Goal: Task Accomplishment & Management: Complete application form

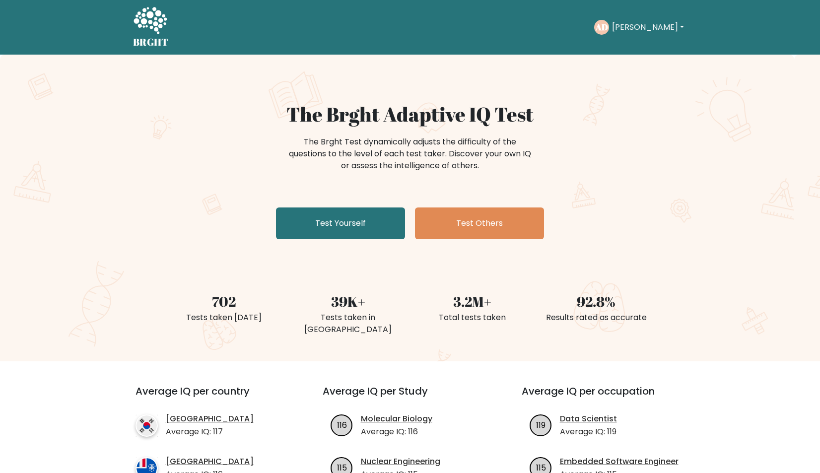
click at [622, 36] on div "AD [PERSON_NAME] Dashboard Profile Settings Logout" at bounding box center [640, 27] width 93 height 23
click at [623, 33] on button "Alex" at bounding box center [648, 27] width 78 height 13
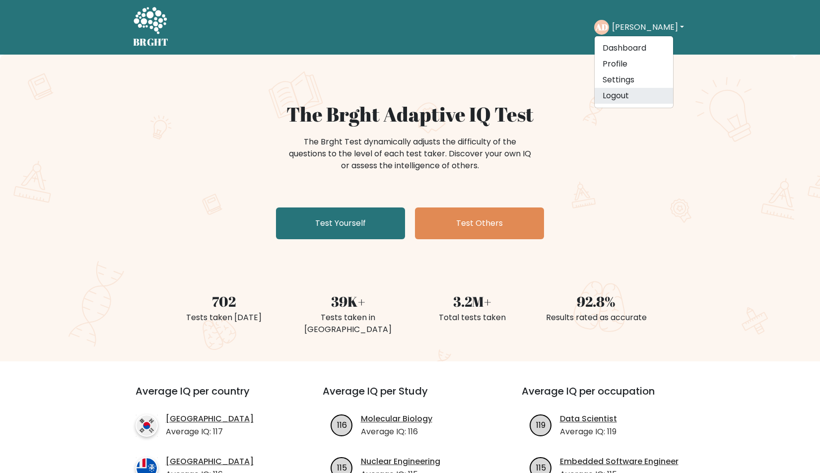
click at [629, 92] on link "Logout" at bounding box center [634, 96] width 78 height 16
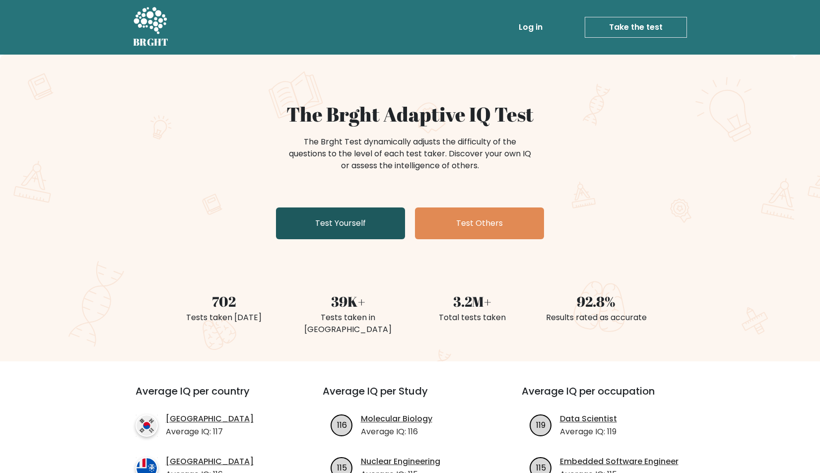
click at [373, 220] on link "Test Yourself" at bounding box center [340, 224] width 129 height 32
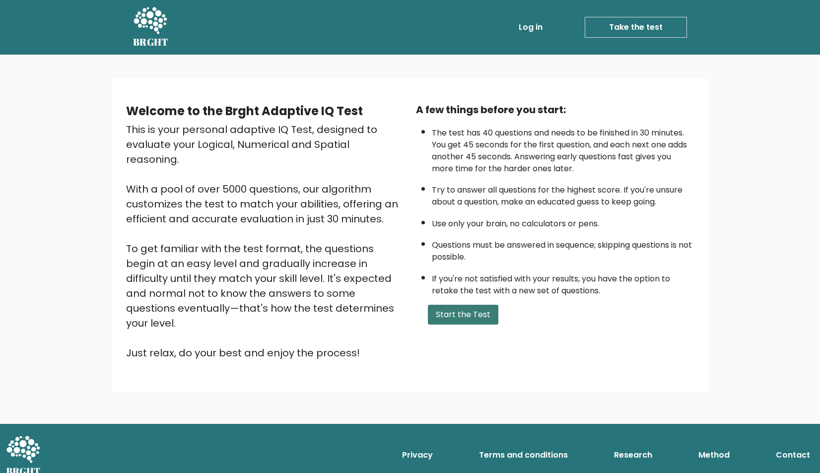
click at [467, 325] on button "Start the Test" at bounding box center [463, 315] width 71 height 20
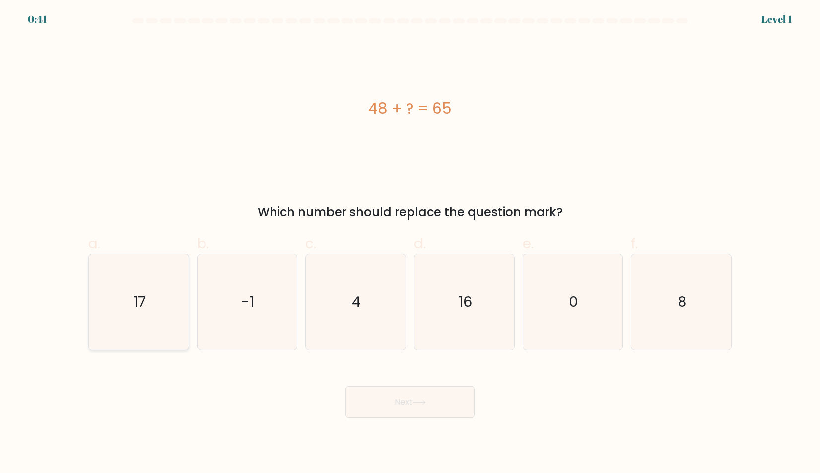
click at [166, 303] on icon "17" at bounding box center [139, 302] width 96 height 96
click at [410, 243] on input "a. 17" at bounding box center [410, 240] width 0 height 6
radio input "true"
click at [359, 402] on button "Next" at bounding box center [410, 402] width 129 height 32
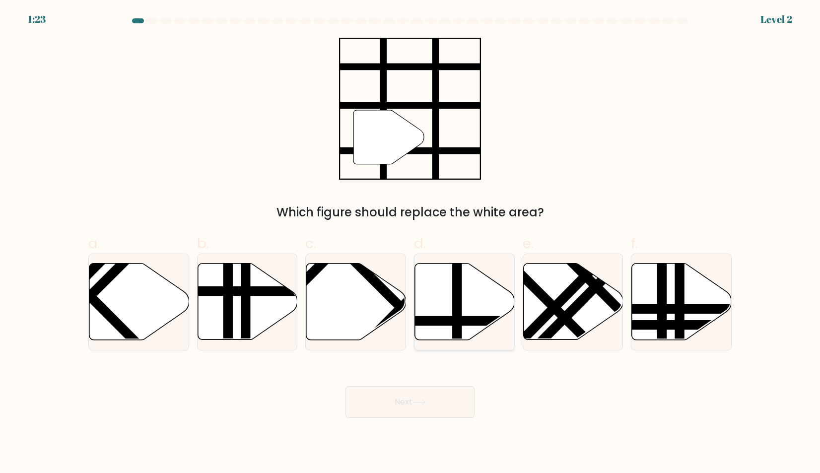
click at [433, 310] on icon at bounding box center [465, 302] width 100 height 76
click at [411, 243] on input "d." at bounding box center [410, 240] width 0 height 6
radio input "true"
click at [407, 393] on button "Next" at bounding box center [410, 402] width 129 height 32
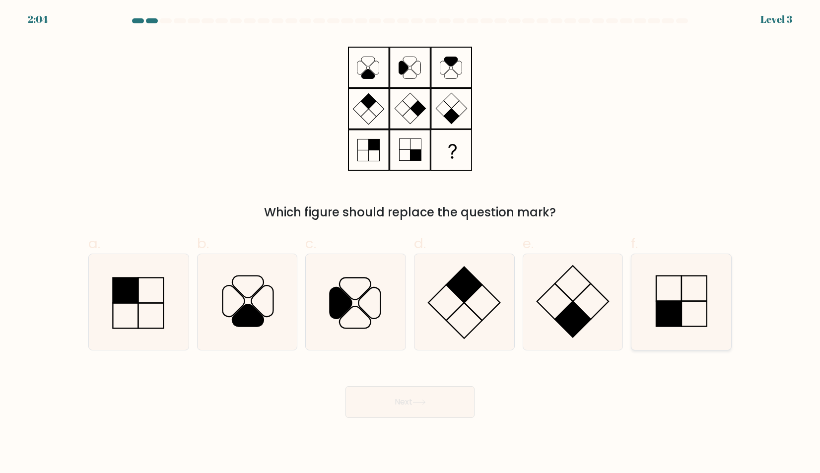
click at [642, 313] on icon at bounding box center [682, 302] width 96 height 96
click at [411, 243] on input "f." at bounding box center [410, 240] width 0 height 6
radio input "true"
click at [443, 389] on button "Next" at bounding box center [410, 402] width 129 height 32
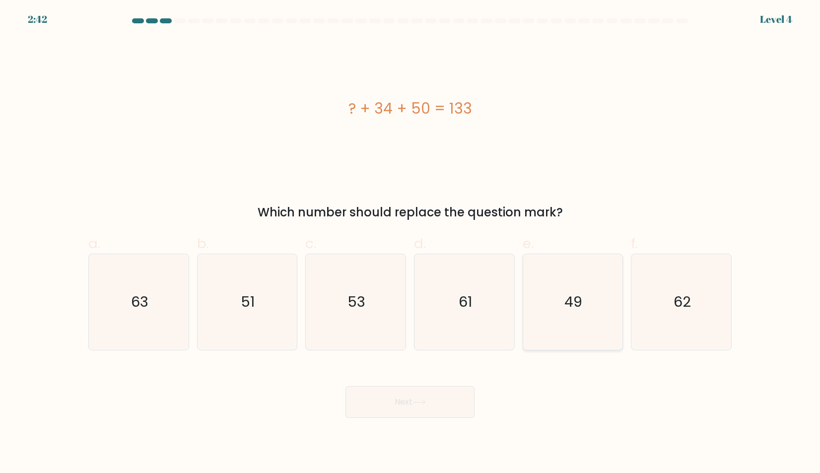
click at [567, 330] on icon "49" at bounding box center [573, 302] width 96 height 96
click at [411, 243] on input "e. 49" at bounding box center [410, 240] width 0 height 6
radio input "true"
click at [417, 407] on button "Next" at bounding box center [410, 402] width 129 height 32
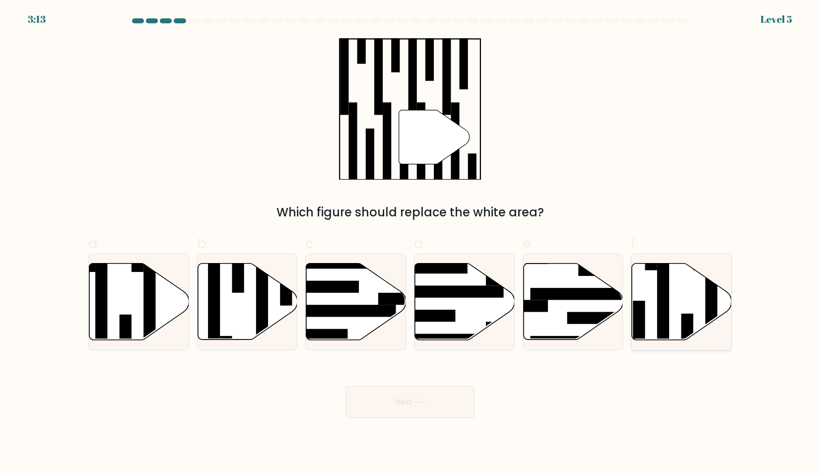
click at [675, 294] on icon at bounding box center [682, 302] width 100 height 76
click at [411, 243] on input "f." at bounding box center [410, 240] width 0 height 6
radio input "true"
click at [458, 411] on button "Next" at bounding box center [410, 402] width 129 height 32
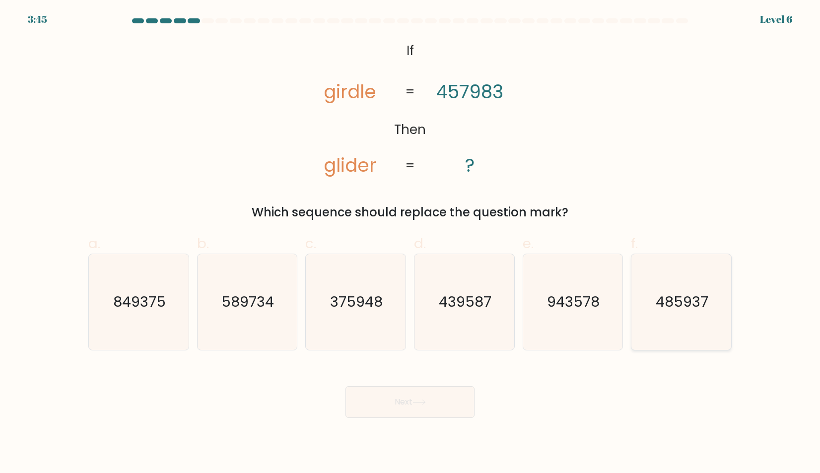
click at [666, 336] on icon "485937" at bounding box center [682, 302] width 96 height 96
click at [411, 243] on input "f. 485937" at bounding box center [410, 240] width 0 height 6
radio input "true"
click at [442, 416] on button "Next" at bounding box center [410, 402] width 129 height 32
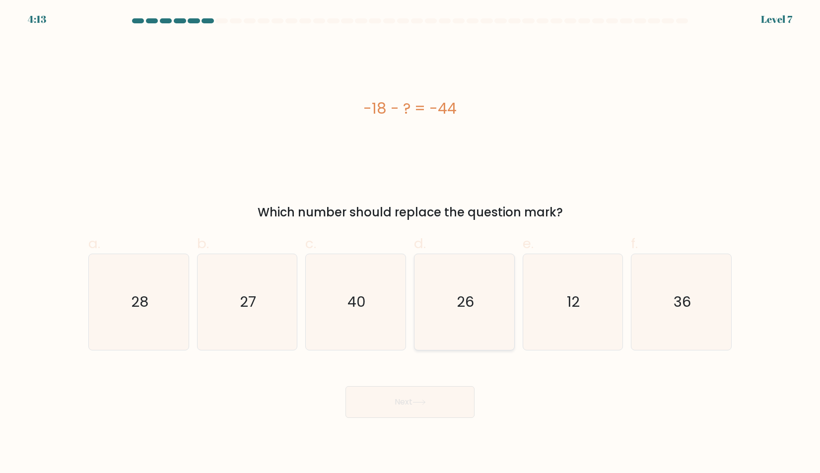
click at [445, 313] on icon "26" at bounding box center [465, 302] width 96 height 96
click at [411, 243] on input "d. 26" at bounding box center [410, 240] width 0 height 6
radio input "true"
click at [420, 403] on icon at bounding box center [419, 402] width 13 height 5
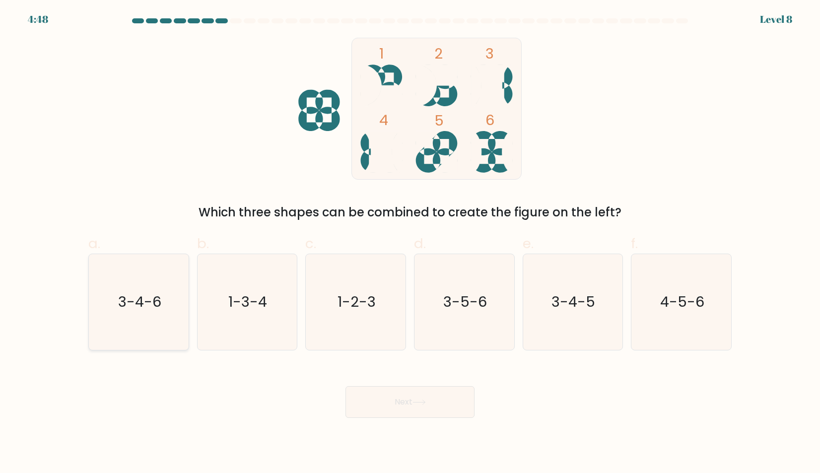
click at [169, 326] on icon "3-4-6" at bounding box center [139, 302] width 96 height 96
click at [410, 243] on input "a. 3-4-6" at bounding box center [410, 240] width 0 height 6
radio input "true"
click at [360, 394] on button "Next" at bounding box center [410, 402] width 129 height 32
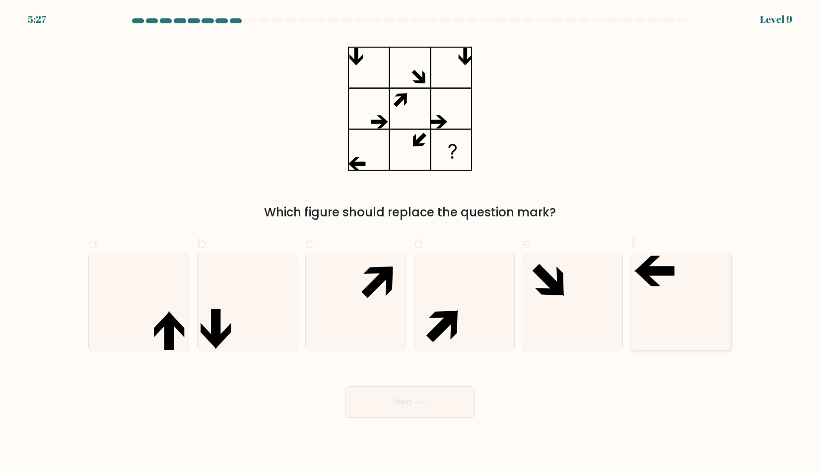
click at [674, 289] on icon at bounding box center [682, 302] width 96 height 96
click at [411, 243] on input "f." at bounding box center [410, 240] width 0 height 6
radio input "true"
click at [448, 401] on button "Next" at bounding box center [410, 402] width 129 height 32
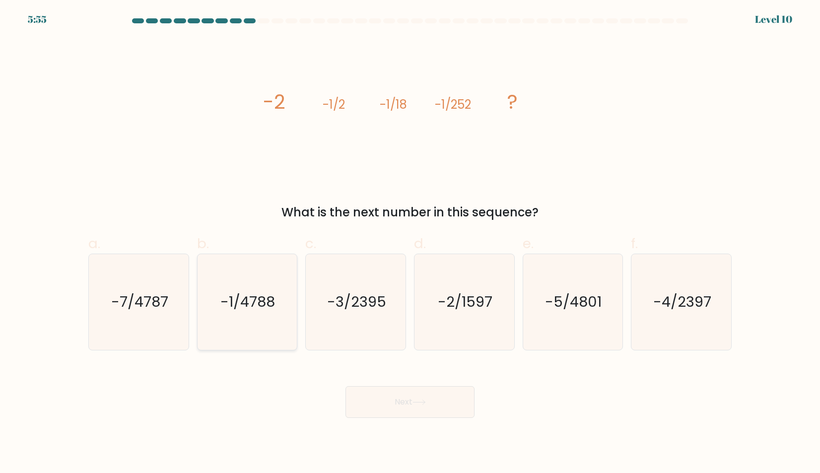
click at [258, 314] on icon "-1/4788" at bounding box center [247, 302] width 96 height 96
click at [410, 243] on input "b. -1/4788" at bounding box center [410, 240] width 0 height 6
radio input "true"
click at [375, 394] on button "Next" at bounding box center [410, 402] width 129 height 32
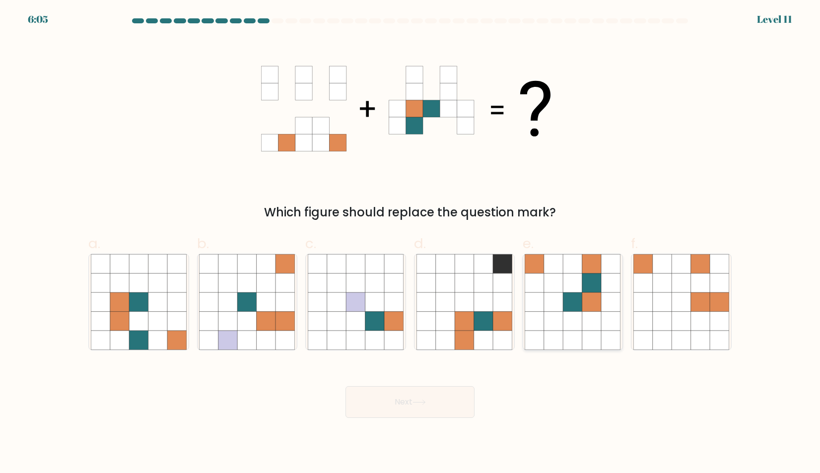
click at [560, 337] on icon at bounding box center [553, 340] width 19 height 19
click at [411, 243] on input "e." at bounding box center [410, 240] width 0 height 6
radio input "true"
click at [449, 400] on button "Next" at bounding box center [410, 402] width 129 height 32
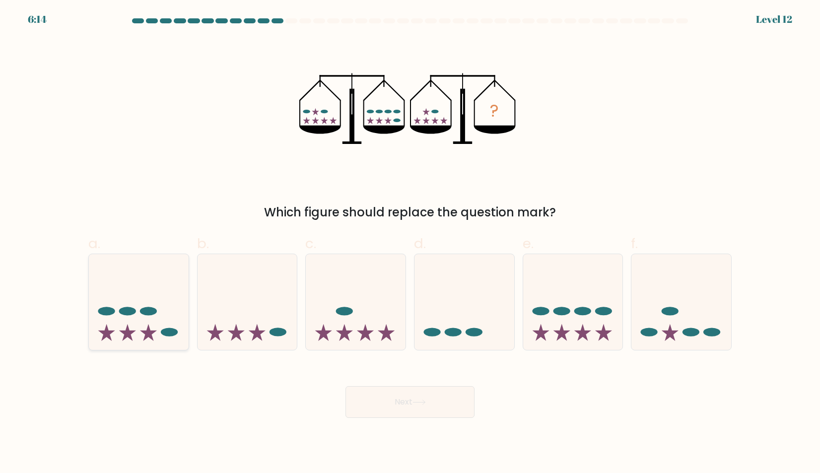
click at [175, 340] on icon at bounding box center [139, 302] width 100 height 82
click at [410, 243] on input "a." at bounding box center [410, 240] width 0 height 6
radio input "true"
click at [387, 406] on button "Next" at bounding box center [410, 402] width 129 height 32
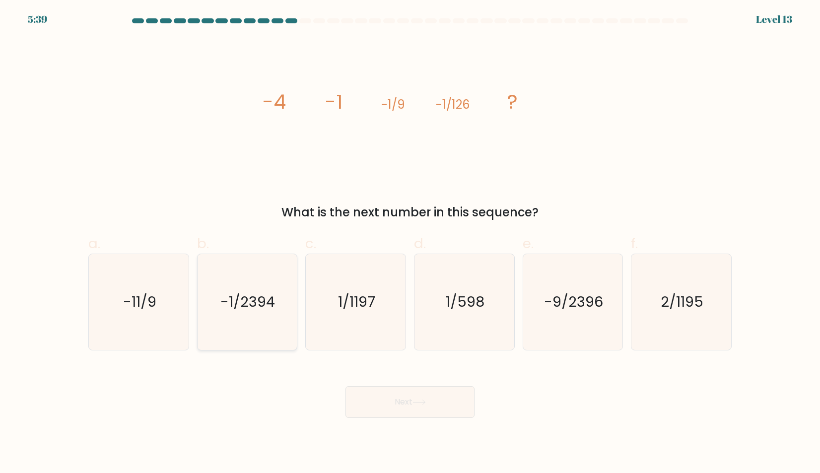
click at [277, 288] on icon "-1/2394" at bounding box center [247, 302] width 96 height 96
click at [410, 243] on input "b. -1/2394" at bounding box center [410, 240] width 0 height 6
radio input "true"
click at [401, 397] on button "Next" at bounding box center [410, 402] width 129 height 32
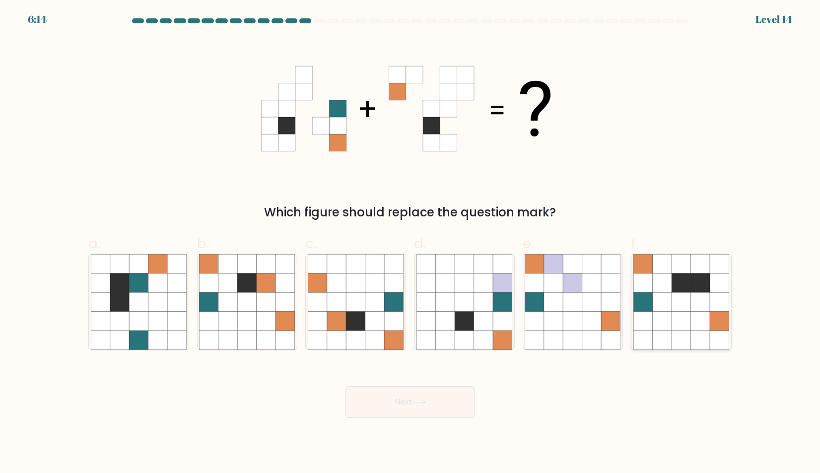
click at [691, 326] on icon at bounding box center [681, 321] width 19 height 19
click at [411, 243] on input "f." at bounding box center [410, 240] width 0 height 6
radio input "true"
click at [434, 400] on button "Next" at bounding box center [410, 402] width 129 height 32
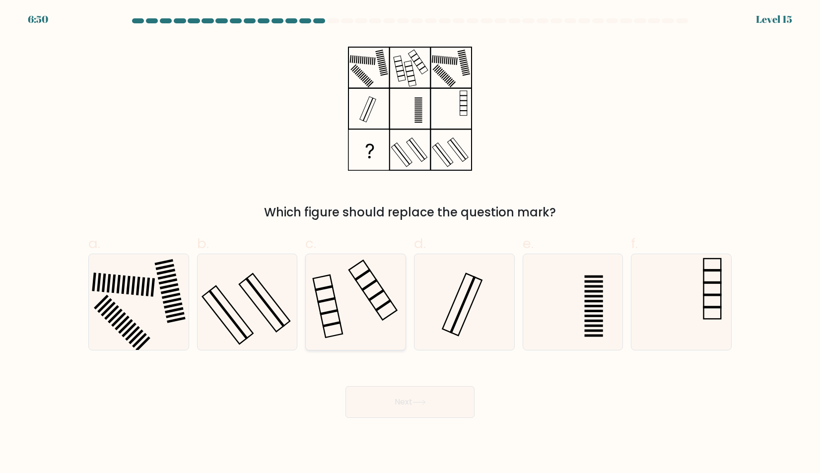
click at [365, 322] on icon at bounding box center [356, 302] width 96 height 96
click at [410, 243] on input "c." at bounding box center [410, 240] width 0 height 6
radio input "true"
click at [388, 394] on button "Next" at bounding box center [410, 402] width 129 height 32
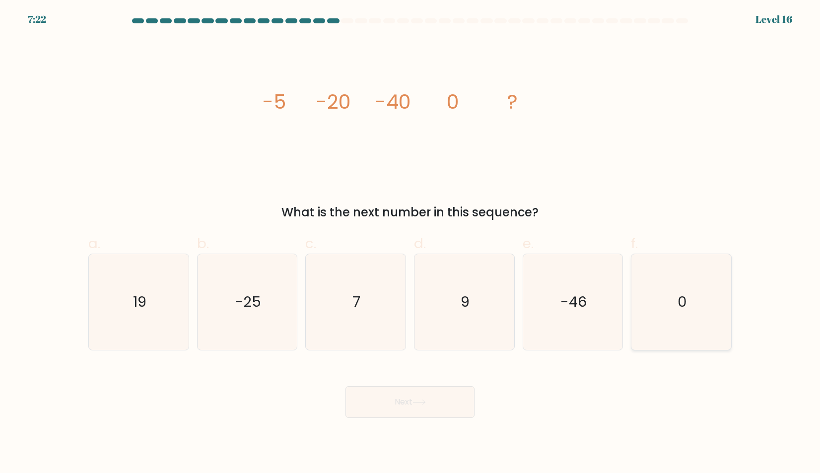
click at [716, 271] on icon "0" at bounding box center [682, 302] width 96 height 96
click at [411, 243] on input "f. 0" at bounding box center [410, 240] width 0 height 6
radio input "true"
click at [390, 405] on button "Next" at bounding box center [410, 402] width 129 height 32
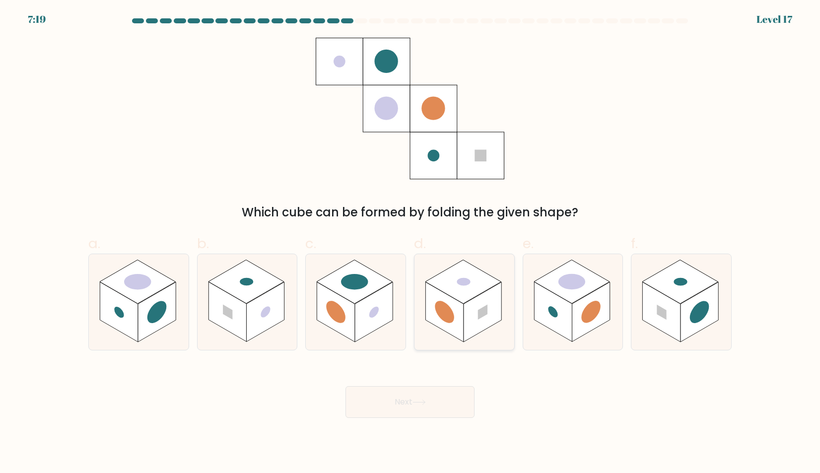
click at [462, 322] on rect at bounding box center [445, 312] width 38 height 60
click at [411, 243] on input "d." at bounding box center [410, 240] width 0 height 6
radio input "true"
click at [414, 394] on button "Next" at bounding box center [410, 402] width 129 height 32
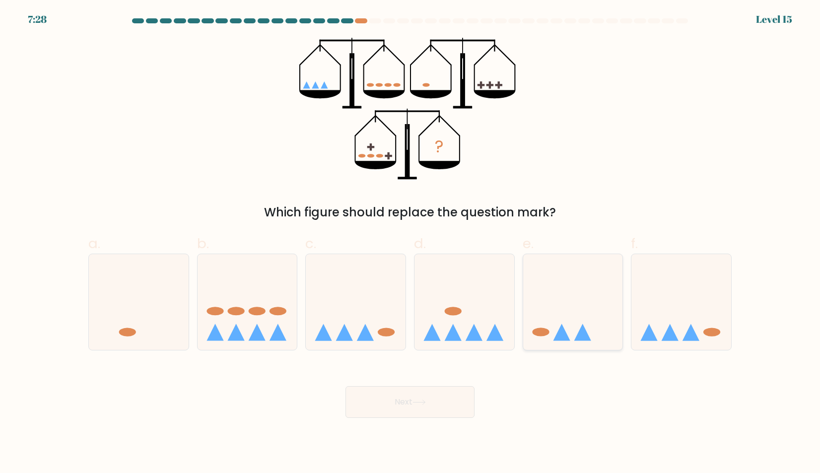
click at [581, 277] on icon at bounding box center [573, 302] width 100 height 82
click at [411, 243] on input "e." at bounding box center [410, 240] width 0 height 6
radio input "true"
click at [374, 398] on button "Next" at bounding box center [410, 402] width 129 height 32
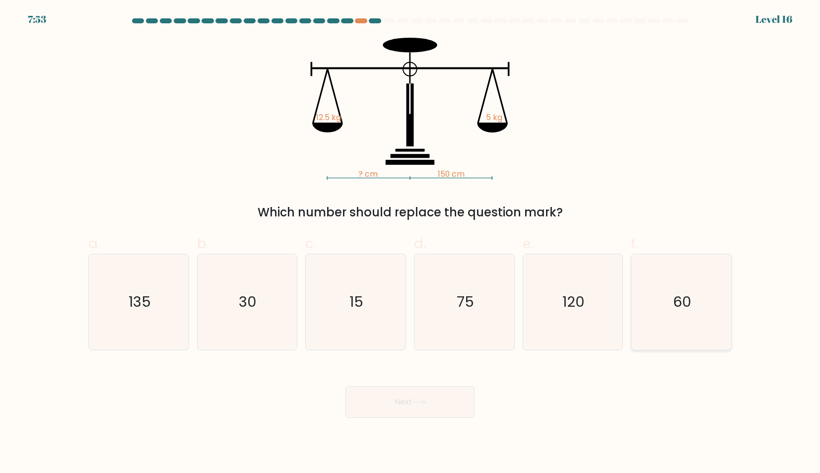
click at [679, 289] on icon "60" at bounding box center [682, 302] width 96 height 96
click at [411, 243] on input "f. 60" at bounding box center [410, 240] width 0 height 6
radio input "true"
click at [417, 395] on button "Next" at bounding box center [410, 402] width 129 height 32
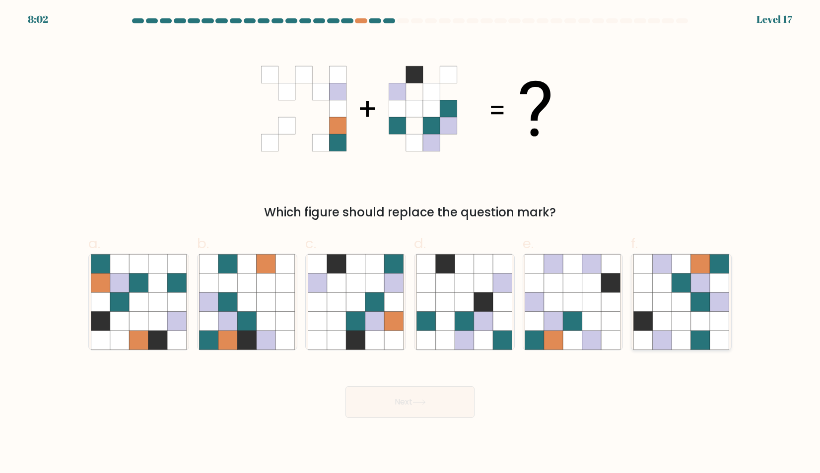
click at [722, 327] on icon at bounding box center [719, 321] width 19 height 19
click at [411, 243] on input "f." at bounding box center [410, 240] width 0 height 6
radio input "true"
click at [425, 393] on button "Next" at bounding box center [410, 402] width 129 height 32
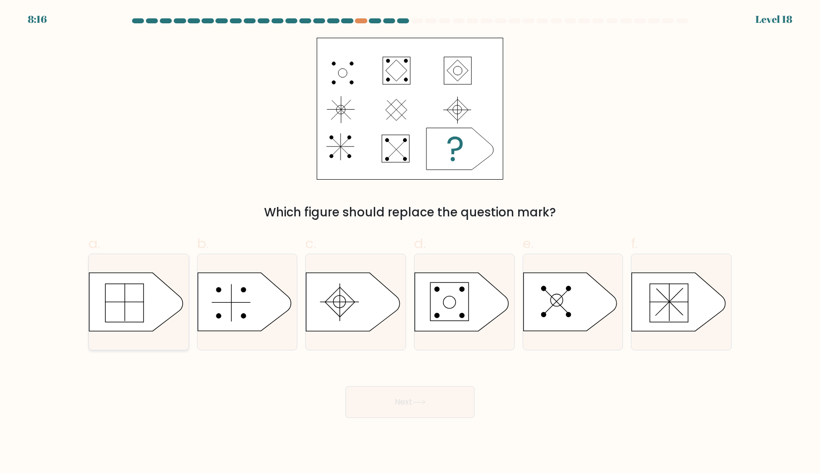
click at [133, 312] on icon at bounding box center [135, 302] width 93 height 58
click at [410, 243] on input "a." at bounding box center [410, 240] width 0 height 6
radio input "true"
click at [411, 393] on button "Next" at bounding box center [410, 402] width 129 height 32
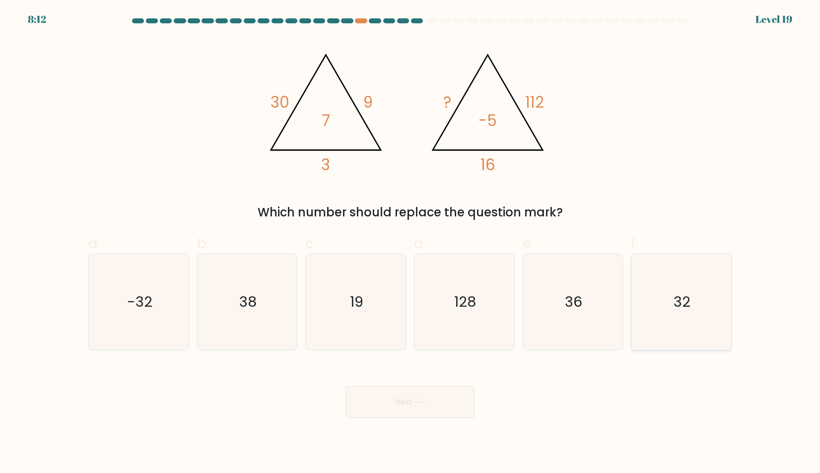
click at [727, 277] on icon "32" at bounding box center [682, 302] width 96 height 96
click at [411, 243] on input "f. 32" at bounding box center [410, 240] width 0 height 6
radio input "true"
click at [447, 391] on button "Next" at bounding box center [410, 402] width 129 height 32
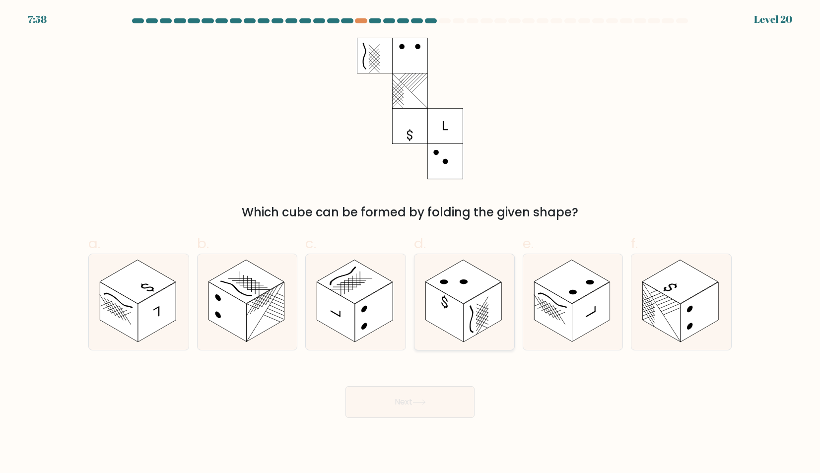
click at [434, 319] on rect at bounding box center [445, 312] width 38 height 60
click at [411, 243] on input "d." at bounding box center [410, 240] width 0 height 6
radio input "true"
click at [394, 394] on button "Next" at bounding box center [410, 402] width 129 height 32
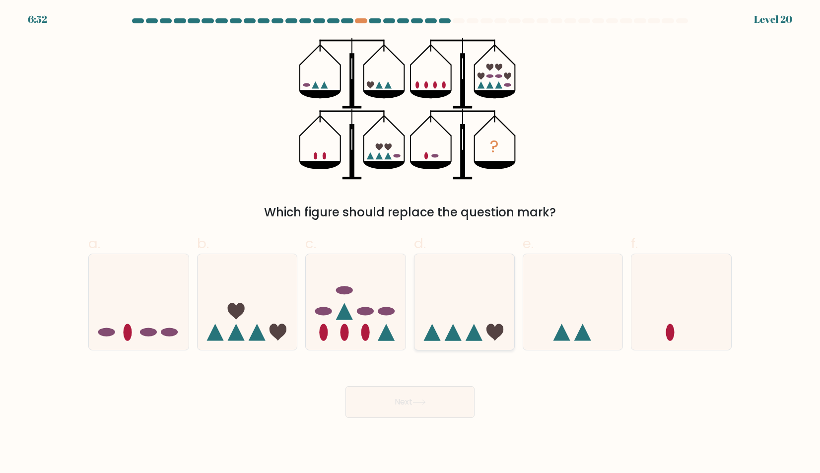
click at [464, 338] on icon at bounding box center [465, 302] width 100 height 82
click at [411, 243] on input "d." at bounding box center [410, 240] width 0 height 6
radio input "true"
click at [441, 410] on button "Next" at bounding box center [410, 402] width 129 height 32
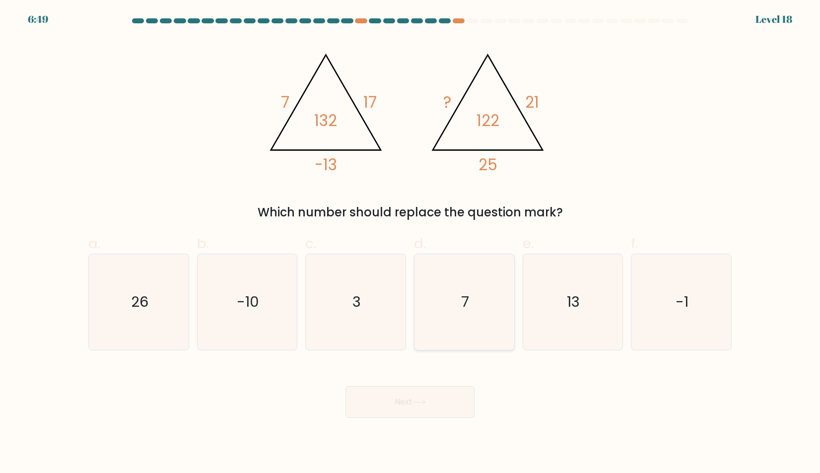
click at [477, 311] on icon "7" at bounding box center [465, 302] width 96 height 96
click at [411, 243] on input "d. 7" at bounding box center [410, 240] width 0 height 6
radio input "true"
click at [436, 393] on button "Next" at bounding box center [410, 402] width 129 height 32
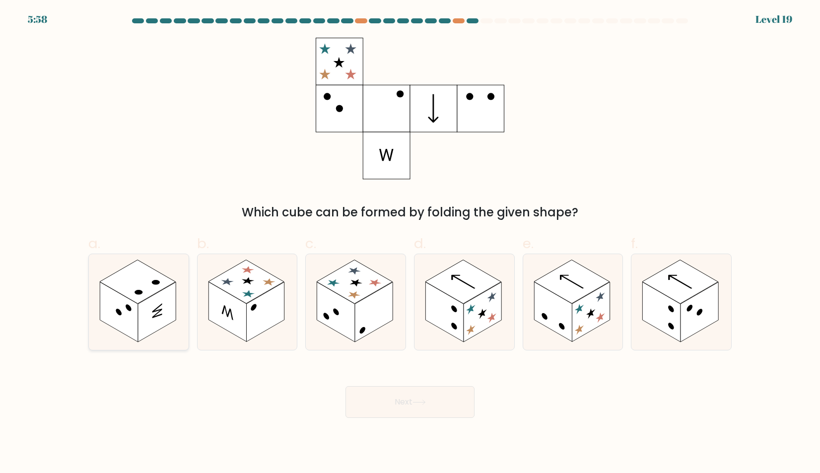
click at [144, 311] on rect at bounding box center [157, 313] width 38 height 60
click at [410, 243] on input "a." at bounding box center [410, 240] width 0 height 6
radio input "true"
drag, startPoint x: 412, startPoint y: 388, endPoint x: 404, endPoint y: 375, distance: 15.3
click at [404, 375] on div "Next" at bounding box center [409, 390] width 655 height 56
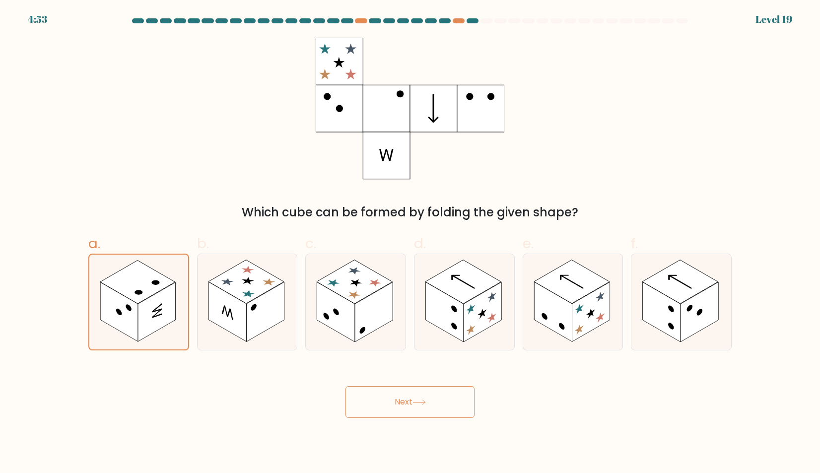
click at [404, 375] on div "Next" at bounding box center [409, 390] width 655 height 56
click at [279, 312] on rect at bounding box center [265, 313] width 38 height 60
click at [410, 243] on input "b." at bounding box center [410, 240] width 0 height 6
radio input "true"
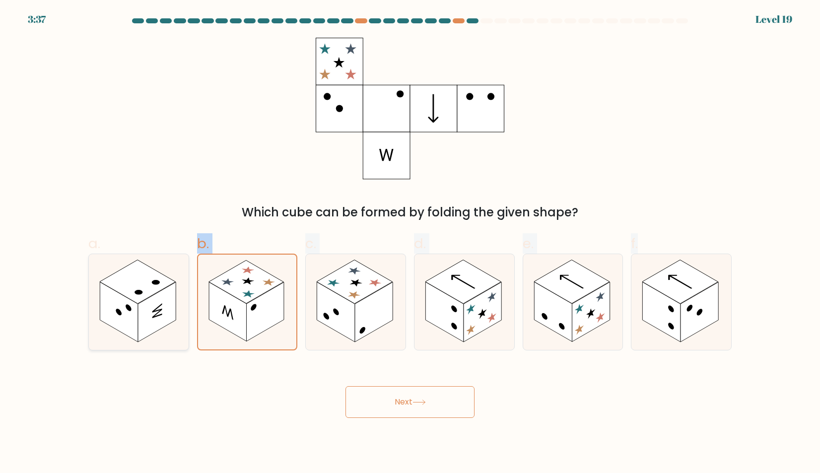
drag, startPoint x: 188, startPoint y: 356, endPoint x: 178, endPoint y: 346, distance: 13.7
click at [178, 346] on form at bounding box center [410, 218] width 820 height 400
click at [178, 345] on icon at bounding box center [139, 302] width 100 height 96
click at [410, 243] on input "a." at bounding box center [410, 240] width 0 height 6
radio input "true"
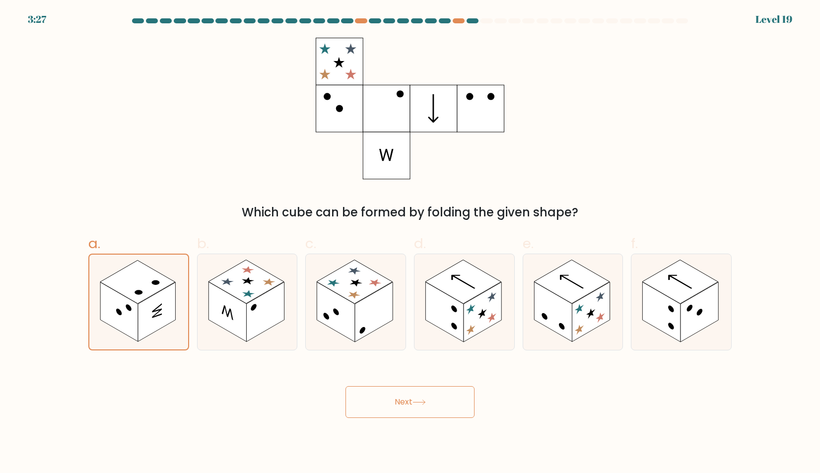
click at [398, 411] on button "Next" at bounding box center [410, 402] width 129 height 32
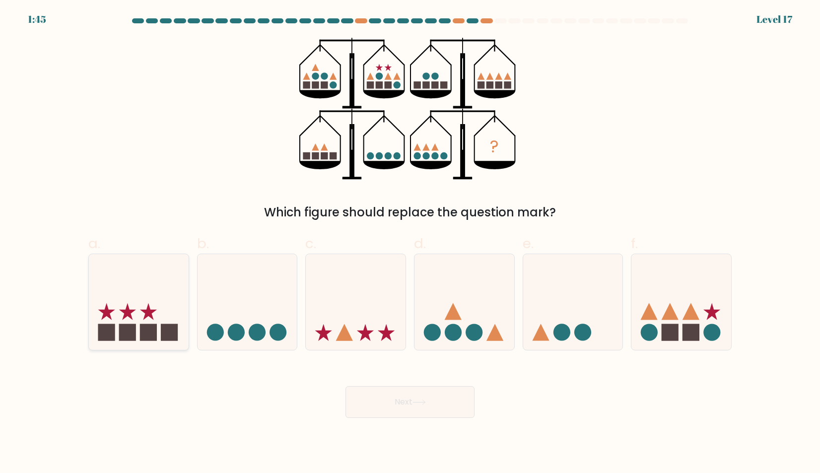
click at [132, 274] on icon at bounding box center [139, 302] width 100 height 82
click at [410, 243] on input "a." at bounding box center [410, 240] width 0 height 6
radio input "true"
click at [387, 400] on button "Next" at bounding box center [410, 402] width 129 height 32
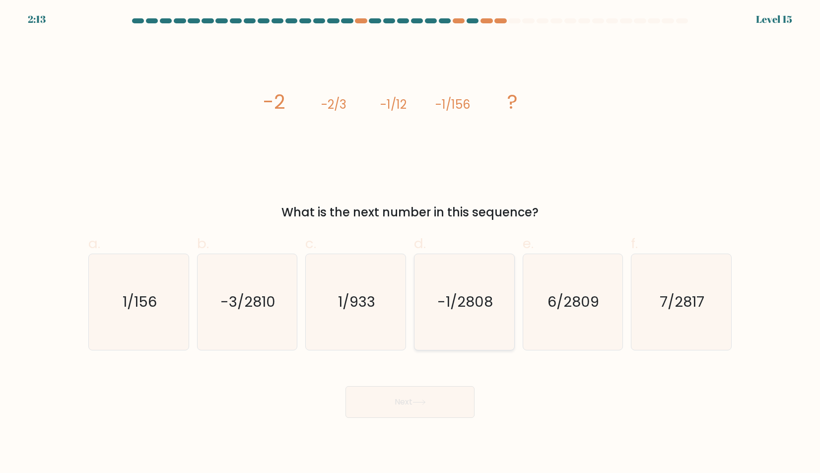
click at [476, 312] on icon "-1/2808" at bounding box center [465, 302] width 96 height 96
click at [411, 243] on input "d. -1/2808" at bounding box center [410, 240] width 0 height 6
radio input "true"
click at [442, 396] on button "Next" at bounding box center [410, 402] width 129 height 32
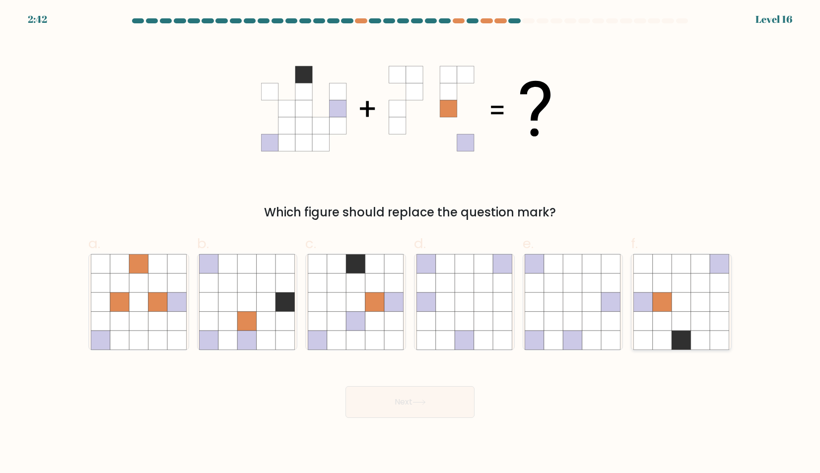
click at [658, 317] on icon at bounding box center [662, 321] width 19 height 19
click at [411, 243] on input "f." at bounding box center [410, 240] width 0 height 6
radio input "true"
click at [361, 289] on icon at bounding box center [355, 283] width 19 height 19
click at [410, 243] on input "c." at bounding box center [410, 240] width 0 height 6
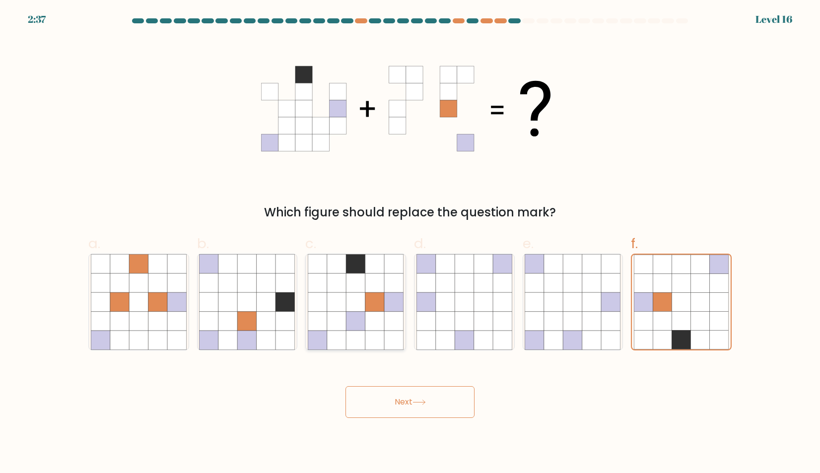
radio input "true"
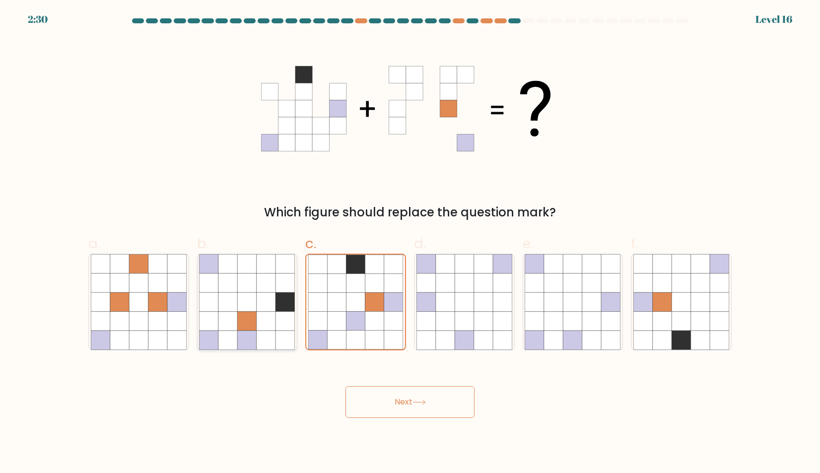
click at [267, 304] on icon at bounding box center [266, 301] width 19 height 19
click at [410, 243] on input "b." at bounding box center [410, 240] width 0 height 6
radio input "true"
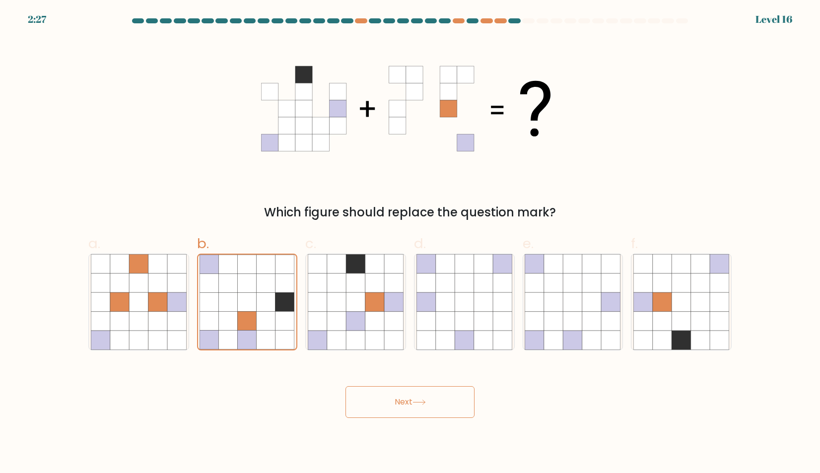
click at [408, 392] on button "Next" at bounding box center [410, 402] width 129 height 32
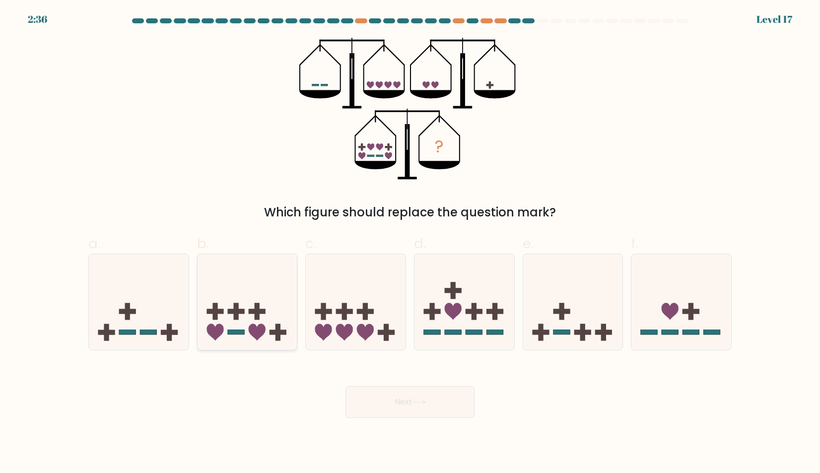
click at [243, 313] on rect at bounding box center [235, 311] width 17 height 5
click at [410, 243] on input "b." at bounding box center [410, 240] width 0 height 6
radio input "true"
click at [367, 399] on button "Next" at bounding box center [410, 402] width 129 height 32
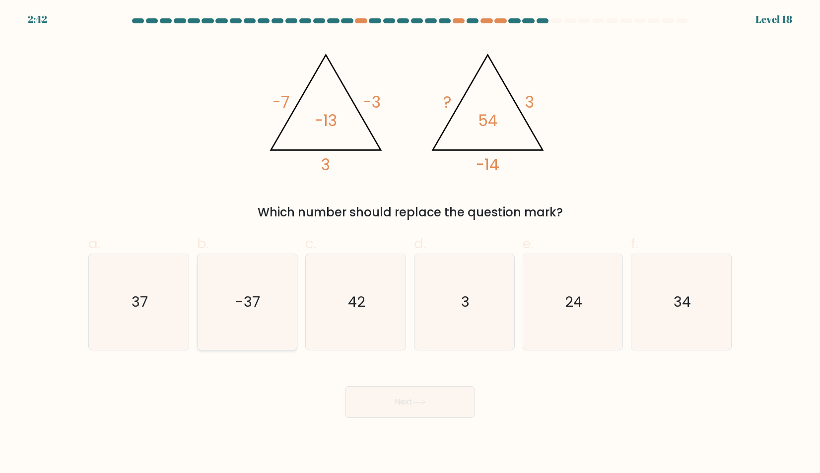
click at [265, 305] on icon "-37" at bounding box center [247, 302] width 96 height 96
click at [410, 243] on input "b. -37" at bounding box center [410, 240] width 0 height 6
radio input "true"
click at [345, 348] on icon "42" at bounding box center [356, 302] width 96 height 96
click at [410, 243] on input "c. 42" at bounding box center [410, 240] width 0 height 6
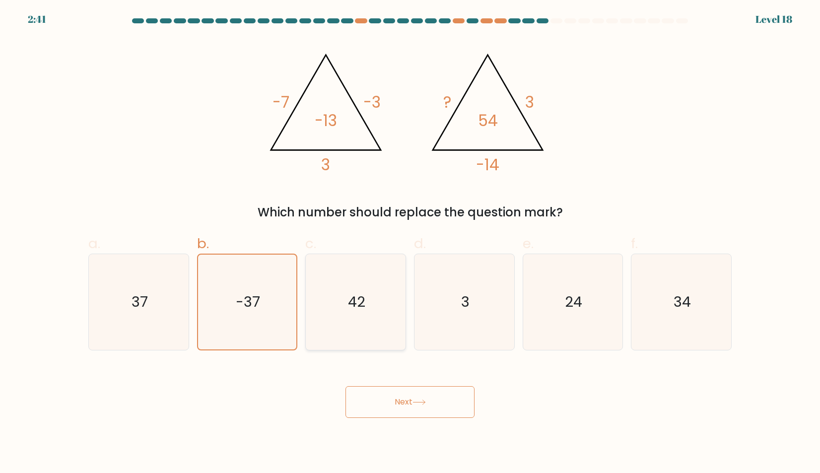
radio input "true"
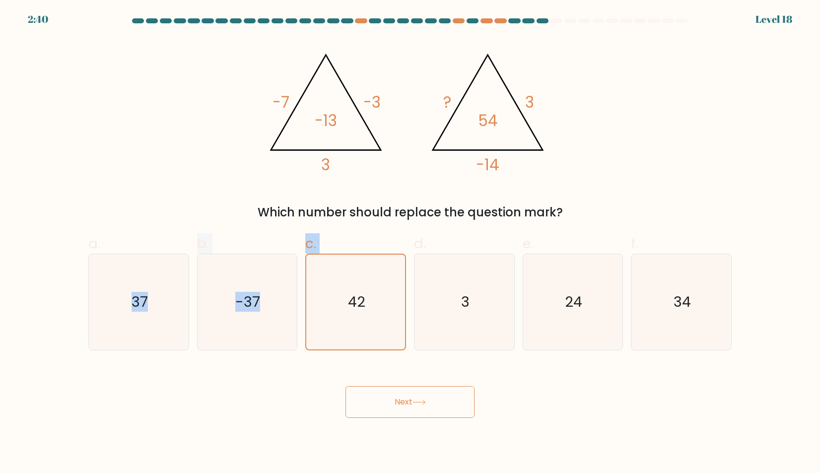
drag, startPoint x: 344, startPoint y: 347, endPoint x: 191, endPoint y: 318, distance: 156.1
click at [191, 318] on div "a. 37 b. -37 3" at bounding box center [409, 287] width 651 height 125
click at [191, 318] on div "a. 37" at bounding box center [138, 291] width 109 height 117
click at [165, 337] on icon "37" at bounding box center [139, 302] width 96 height 96
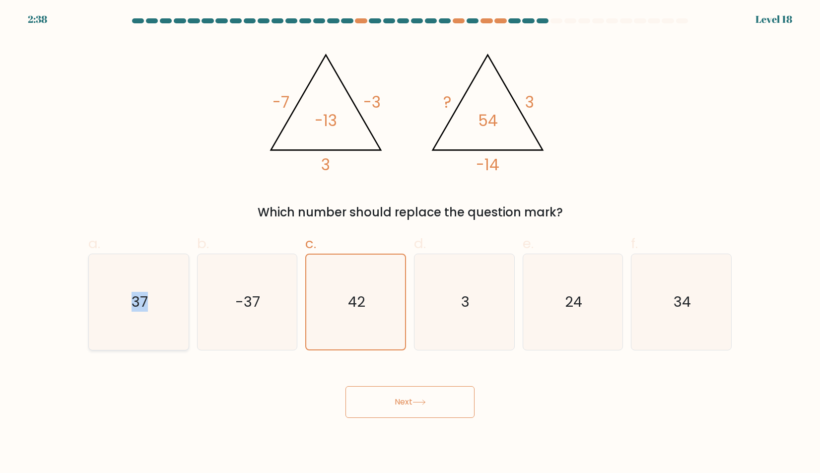
click at [410, 243] on input "a. 37" at bounding box center [410, 240] width 0 height 6
radio input "true"
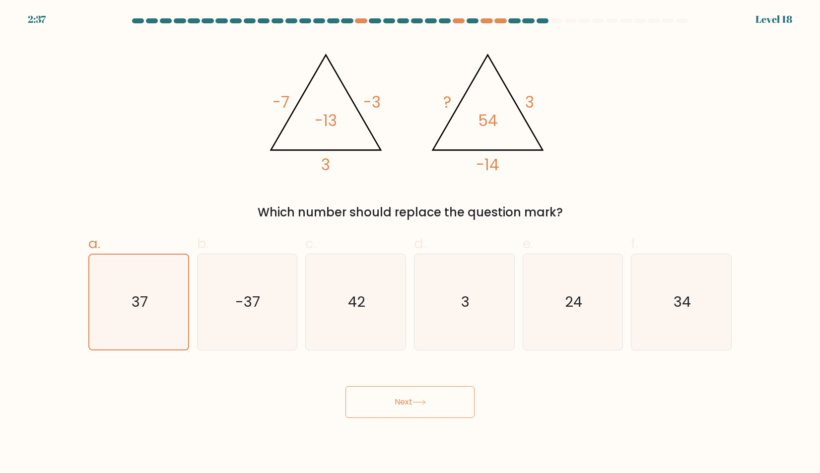
click at [376, 421] on body "2:37 Level 18" at bounding box center [410, 236] width 820 height 473
click at [381, 416] on button "Next" at bounding box center [410, 402] width 129 height 32
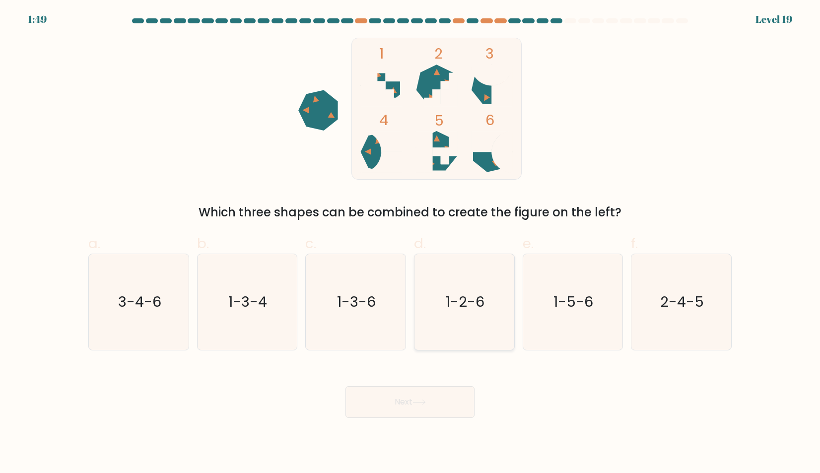
click at [498, 330] on icon "1-2-6" at bounding box center [465, 302] width 96 height 96
click at [411, 243] on input "d. 1-2-6" at bounding box center [410, 240] width 0 height 6
radio input "true"
click at [454, 401] on button "Next" at bounding box center [410, 402] width 129 height 32
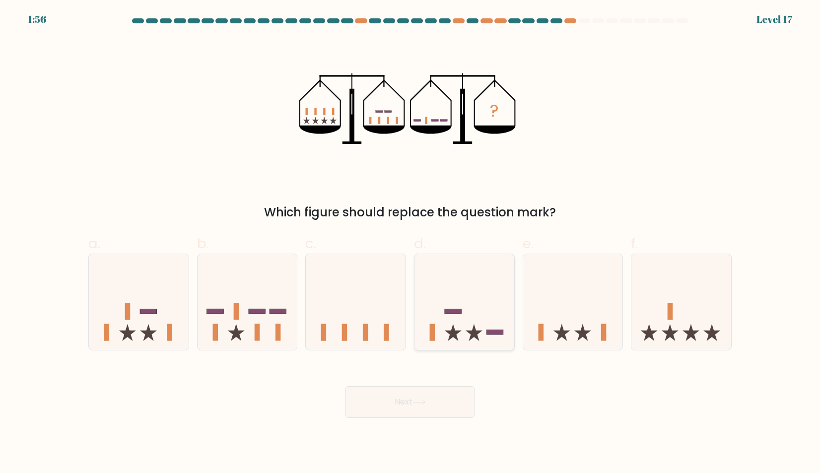
click at [483, 324] on icon at bounding box center [465, 302] width 100 height 82
click at [411, 243] on input "d." at bounding box center [410, 240] width 0 height 6
radio input "true"
click at [445, 404] on button "Next" at bounding box center [410, 402] width 129 height 32
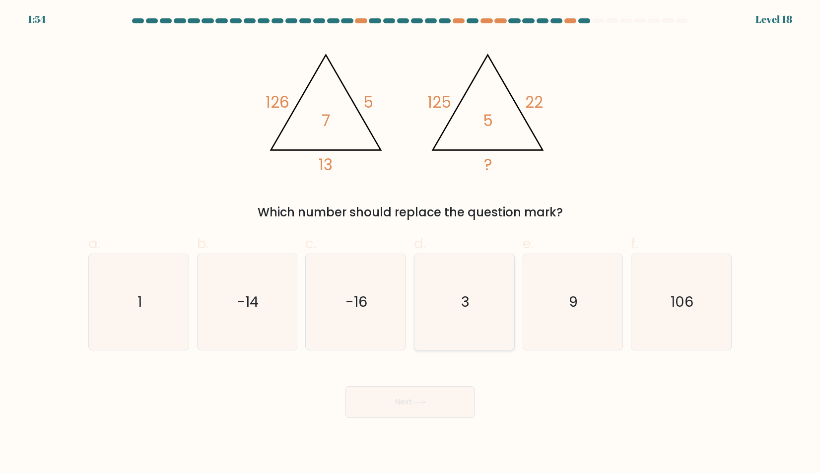
click at [451, 342] on icon "3" at bounding box center [465, 302] width 96 height 96
click at [411, 243] on input "d. 3" at bounding box center [410, 240] width 0 height 6
radio input "true"
click at [419, 399] on button "Next" at bounding box center [410, 402] width 129 height 32
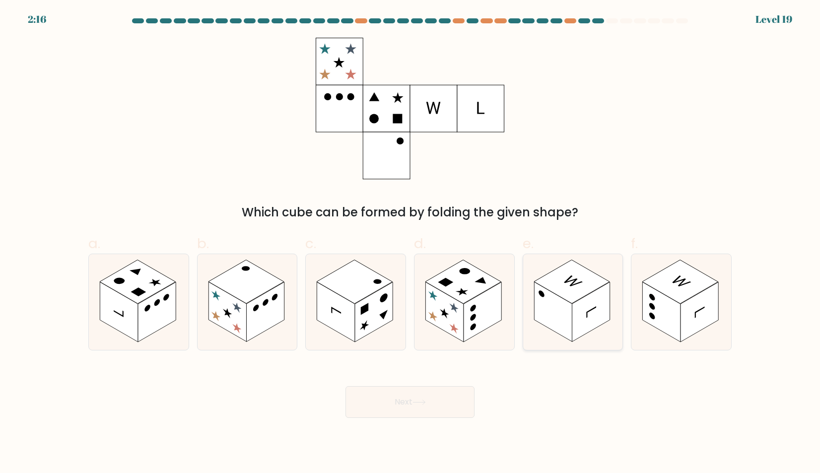
click at [611, 272] on icon at bounding box center [573, 302] width 100 height 96
click at [411, 243] on input "e." at bounding box center [410, 240] width 0 height 6
radio input "true"
click at [466, 400] on button "Next" at bounding box center [410, 402] width 129 height 32
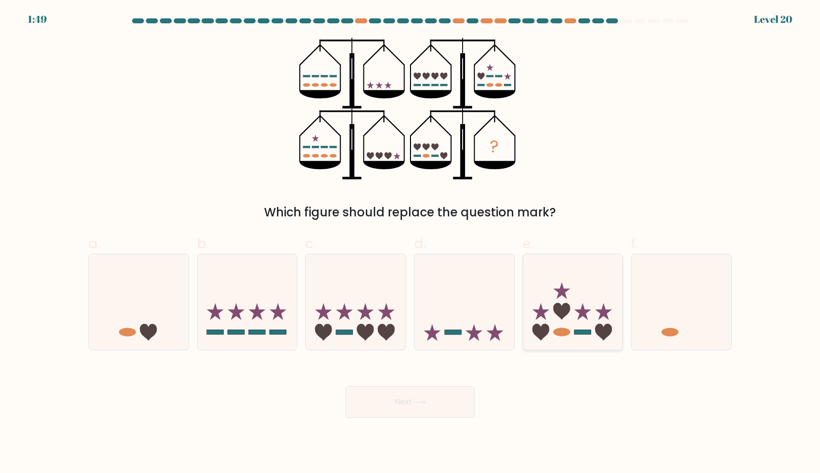
click at [570, 344] on div at bounding box center [573, 302] width 101 height 97
click at [411, 243] on input "e." at bounding box center [410, 240] width 0 height 6
radio input "true"
click at [483, 302] on icon at bounding box center [465, 302] width 100 height 82
click at [411, 243] on input "d." at bounding box center [410, 240] width 0 height 6
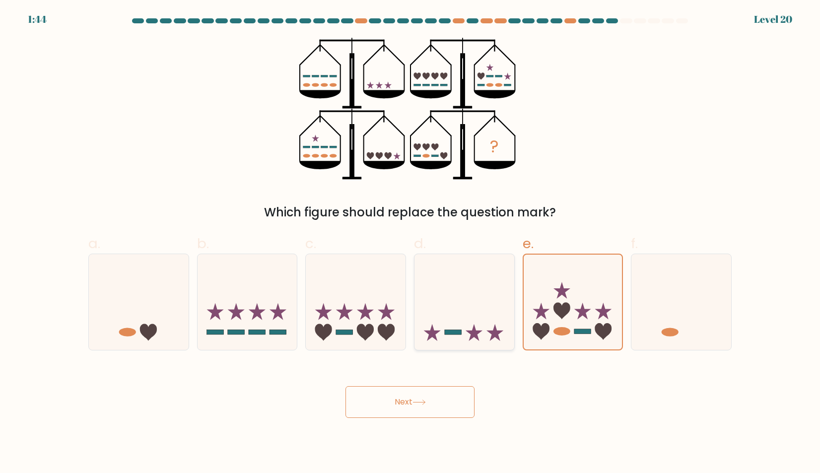
radio input "true"
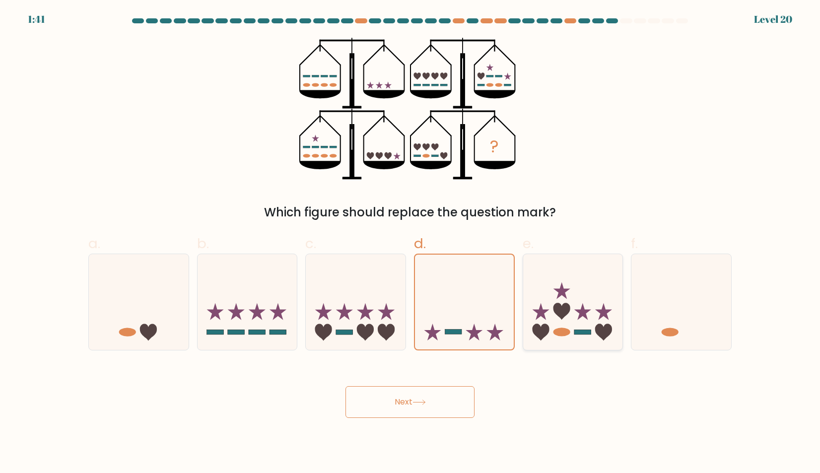
click at [539, 304] on icon at bounding box center [573, 302] width 100 height 82
click at [411, 243] on input "e." at bounding box center [410, 240] width 0 height 6
radio input "true"
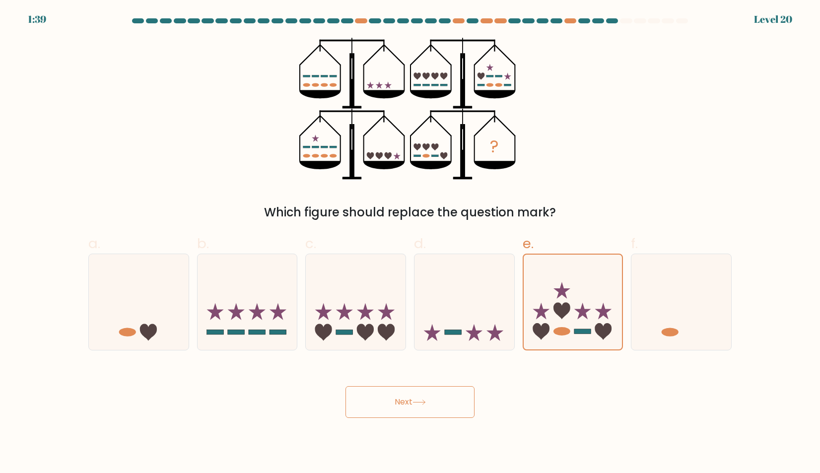
click at [439, 391] on button "Next" at bounding box center [410, 402] width 129 height 32
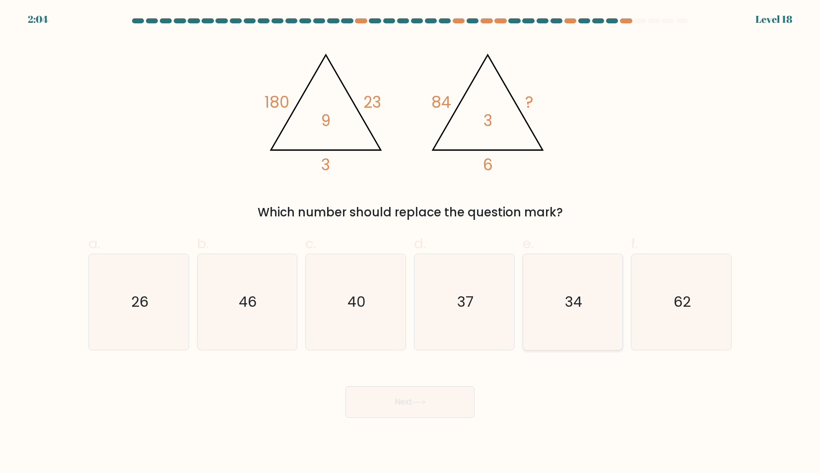
click at [607, 284] on icon "34" at bounding box center [573, 302] width 96 height 96
click at [411, 243] on input "e. 34" at bounding box center [410, 240] width 0 height 6
radio input "true"
click at [448, 402] on button "Next" at bounding box center [410, 402] width 129 height 32
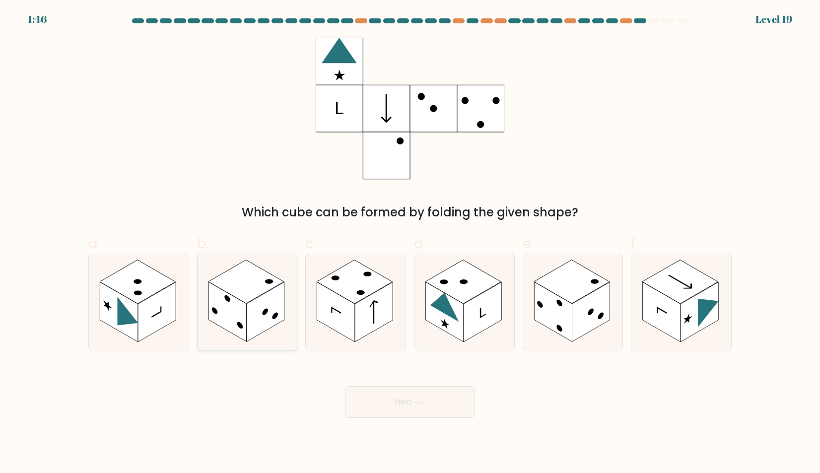
click at [282, 326] on icon at bounding box center [248, 302] width 100 height 96
click at [410, 243] on input "b." at bounding box center [410, 240] width 0 height 6
radio input "true"
click at [441, 406] on button "Next" at bounding box center [410, 402] width 129 height 32
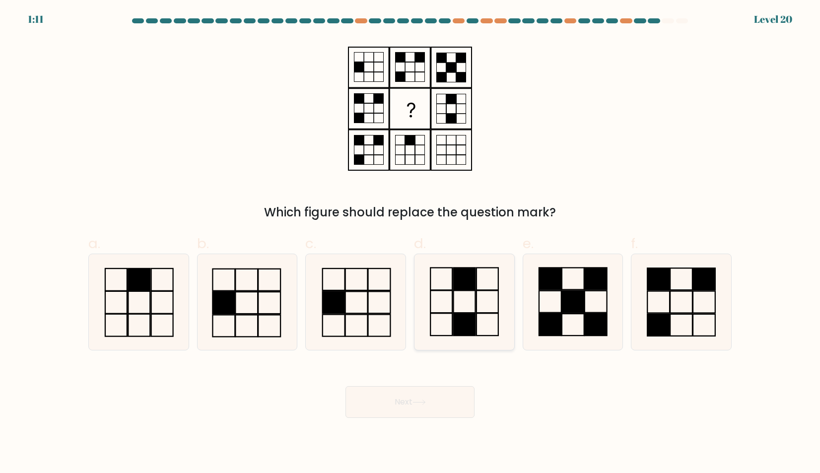
click at [502, 324] on icon at bounding box center [465, 302] width 96 height 96
click at [411, 243] on input "d." at bounding box center [410, 240] width 0 height 6
radio input "true"
click at [444, 414] on button "Next" at bounding box center [410, 402] width 129 height 32
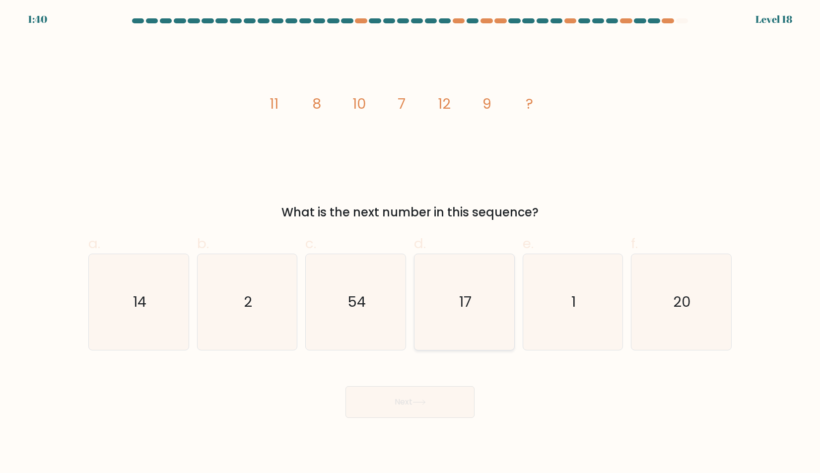
click at [458, 279] on icon "17" at bounding box center [465, 302] width 96 height 96
click at [411, 243] on input "d. 17" at bounding box center [410, 240] width 0 height 6
radio input "true"
click at [435, 405] on button "Next" at bounding box center [410, 402] width 129 height 32
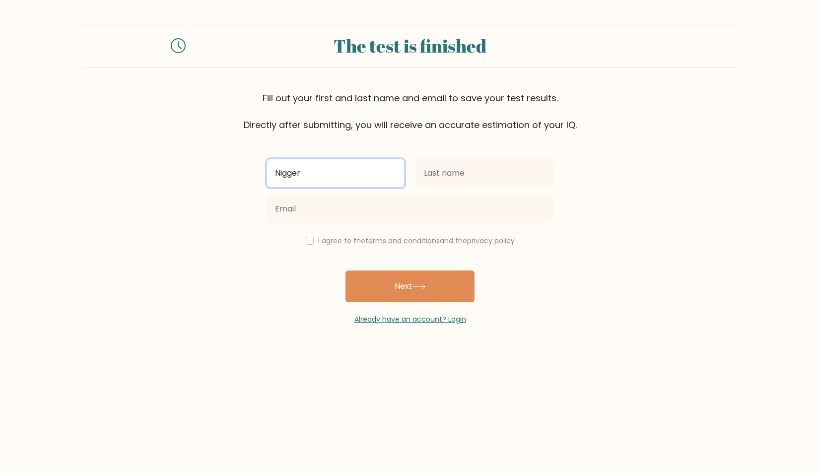
click at [323, 163] on input "Nigger" at bounding box center [335, 173] width 137 height 28
type input "N"
type input "[PERSON_NAME]"
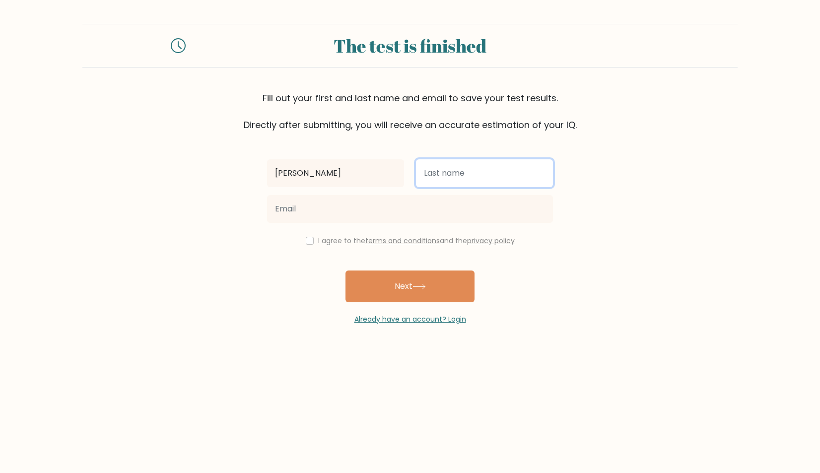
click at [476, 175] on input "text" at bounding box center [484, 173] width 137 height 28
type input "Mongel"
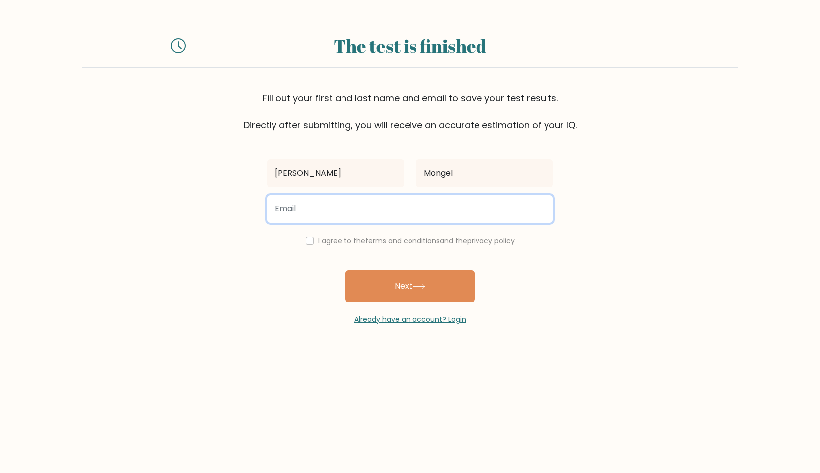
click at [367, 210] on input "email" at bounding box center [410, 209] width 286 height 28
type input "fioejgiorejgioejfgioefjioe@gmail.com"
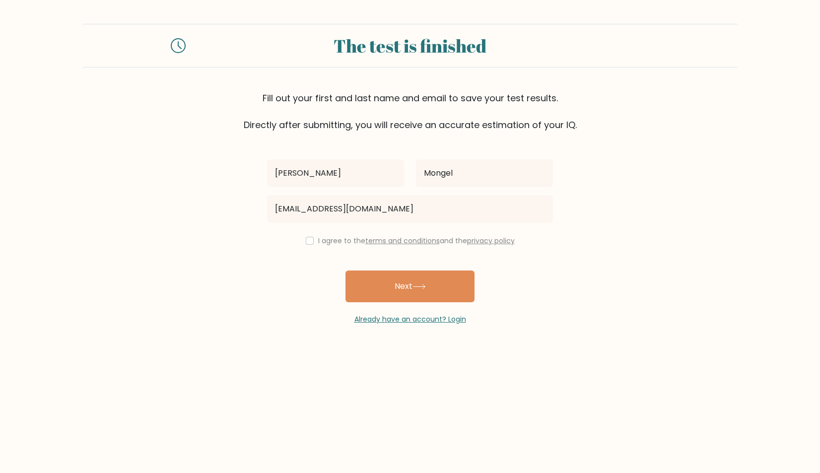
click at [306, 242] on input "checkbox" at bounding box center [310, 241] width 8 height 8
checkbox input "true"
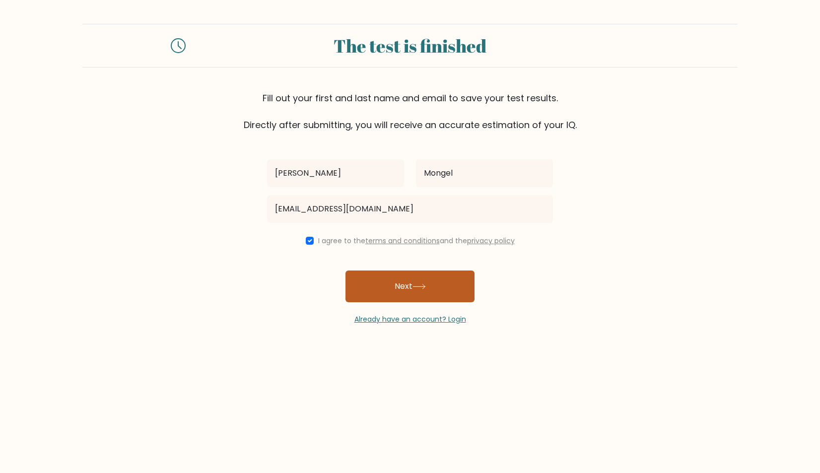
click at [383, 286] on button "Next" at bounding box center [410, 287] width 129 height 32
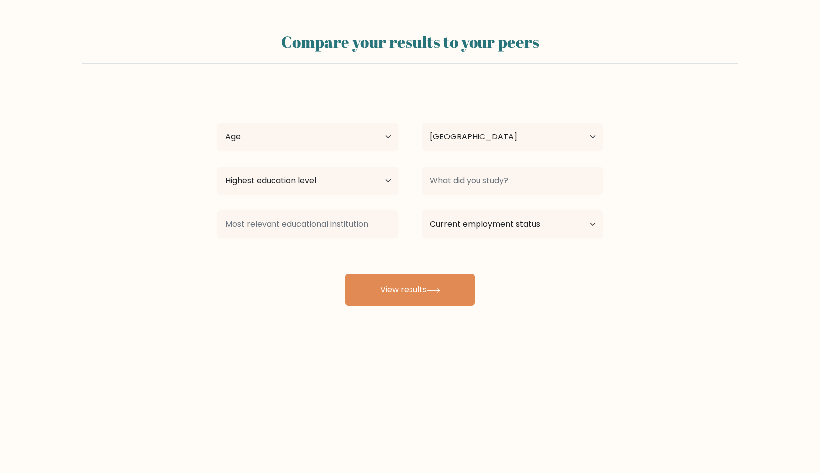
select select "CA"
click at [315, 142] on select "Age Under [DEMOGRAPHIC_DATA] [DEMOGRAPHIC_DATA] [DEMOGRAPHIC_DATA] [DEMOGRAPHIC…" at bounding box center [307, 137] width 181 height 28
select select "45_54"
select select "primary"
select select "18_24"
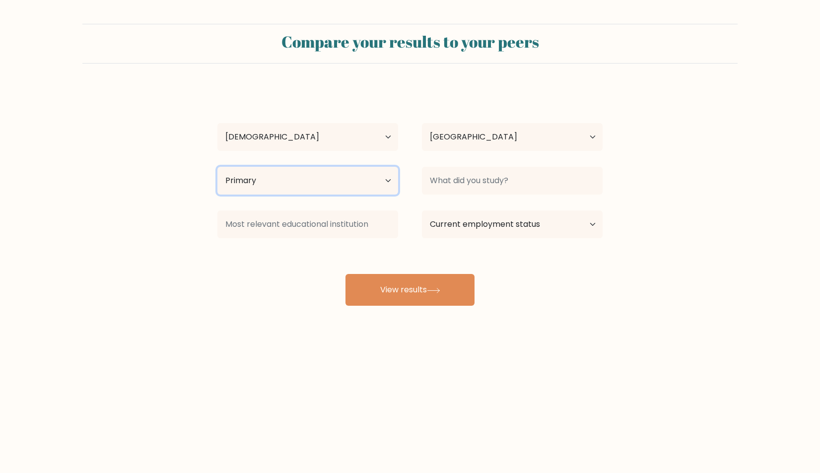
select select "upper_secondary"
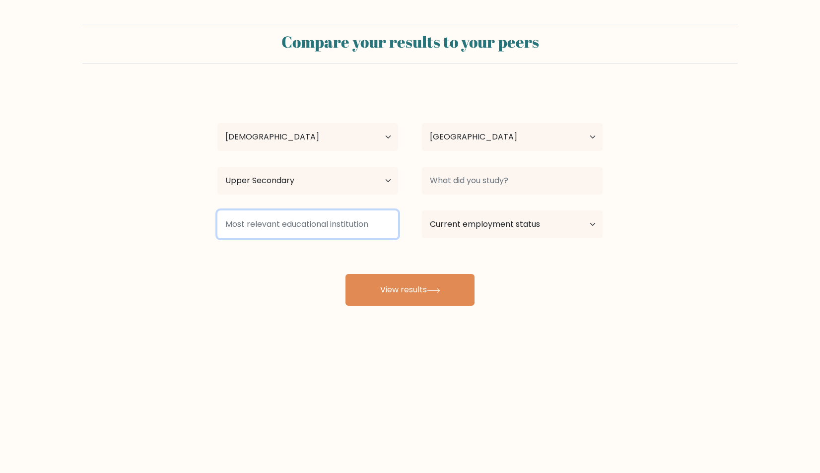
click at [312, 214] on input at bounding box center [307, 225] width 181 height 28
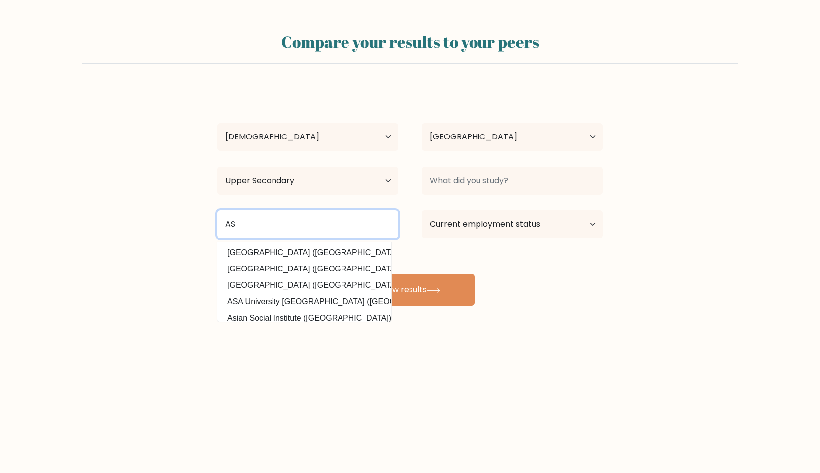
type input "AS"
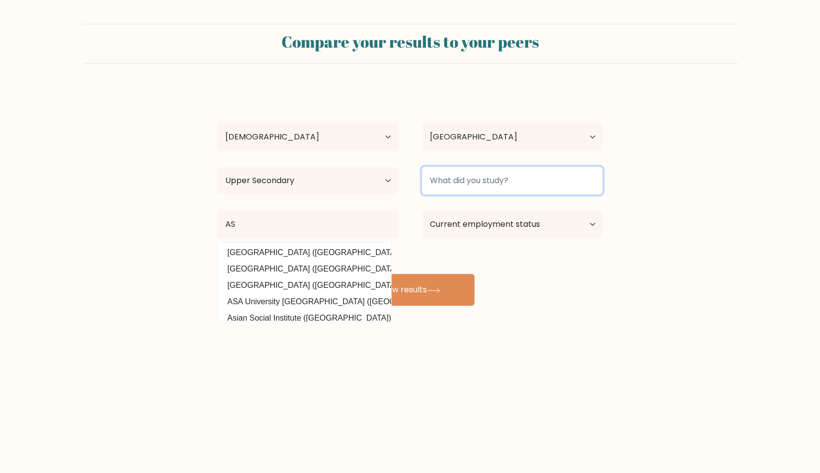
click at [455, 175] on input at bounding box center [512, 181] width 181 height 28
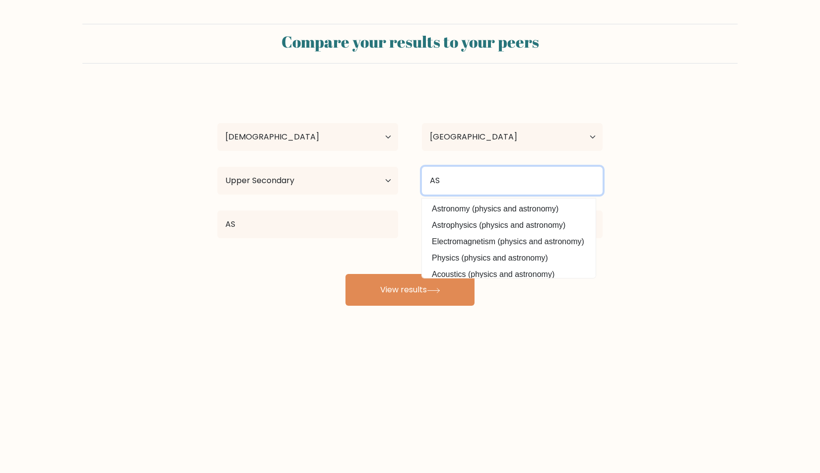
type input "AS"
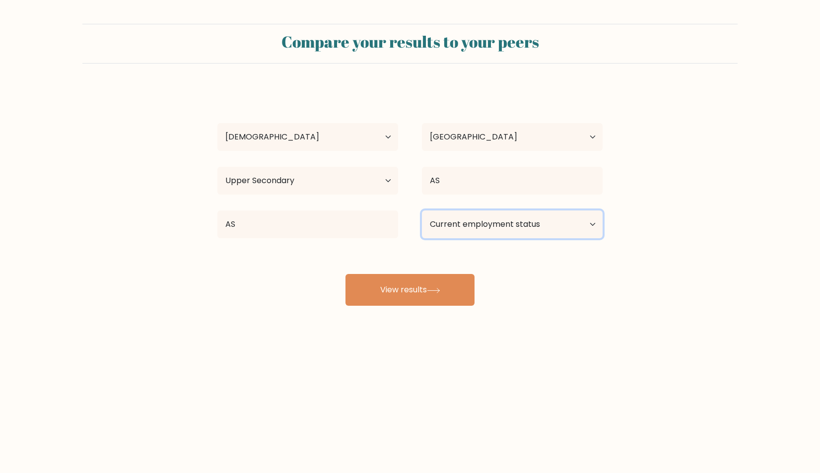
select select "student"
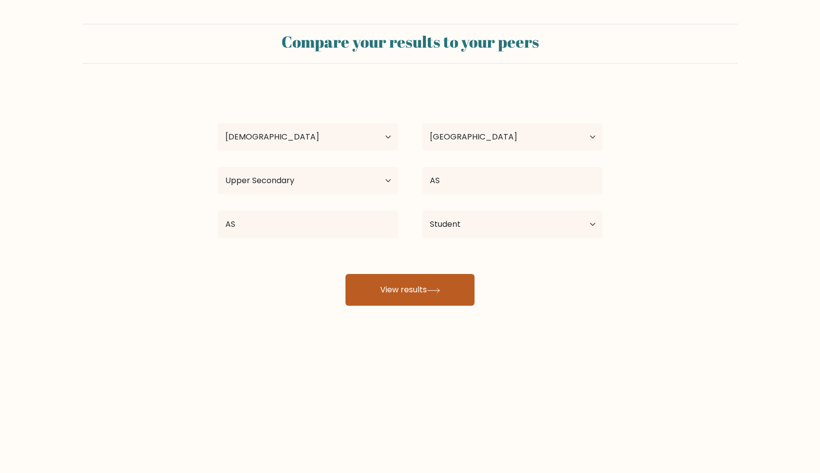
click at [450, 285] on button "View results" at bounding box center [410, 290] width 129 height 32
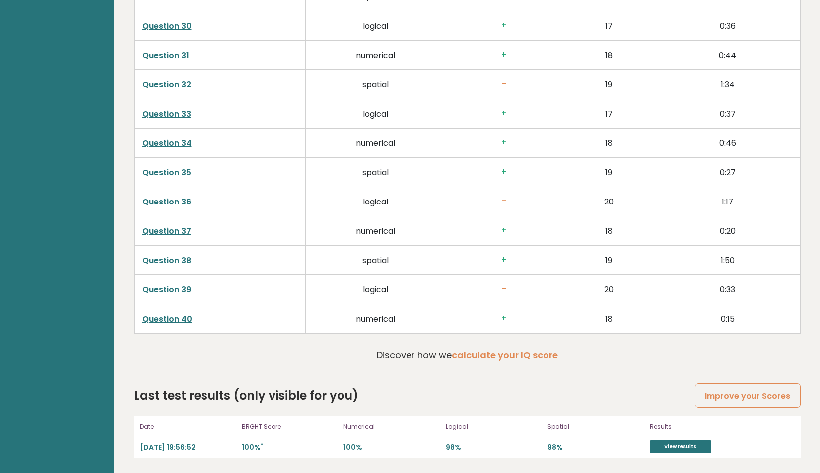
scroll to position [2452, 0]
click at [675, 442] on link "View results" at bounding box center [681, 446] width 62 height 13
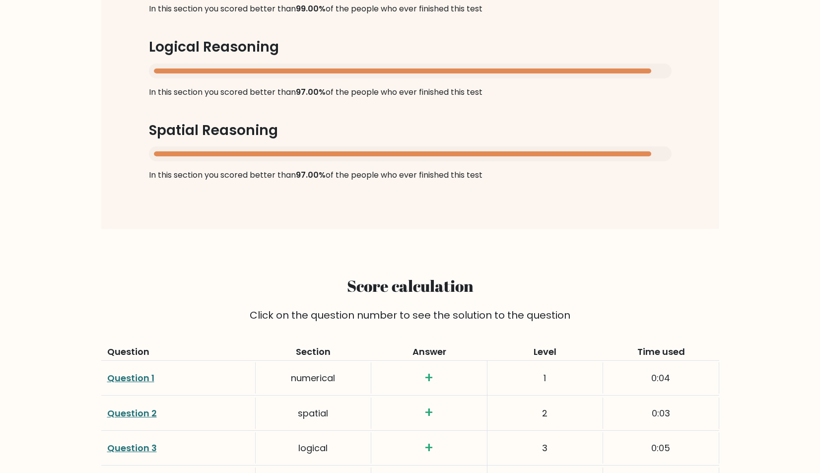
scroll to position [593, 0]
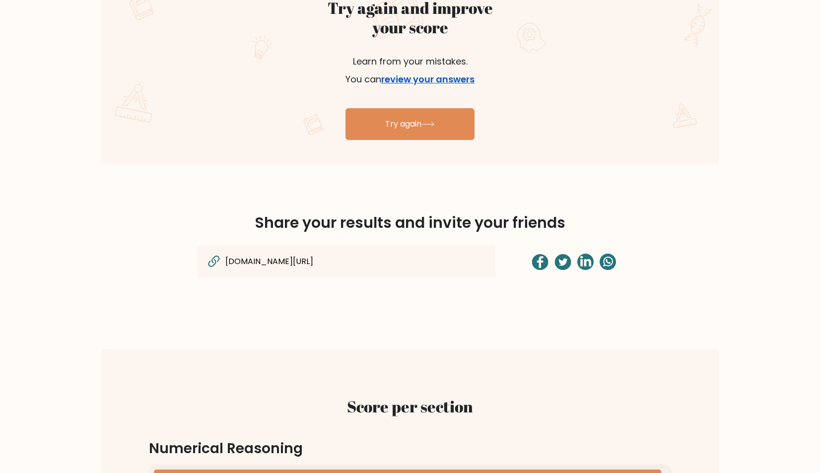
click at [437, 78] on link "review your answers" at bounding box center [427, 79] width 93 height 12
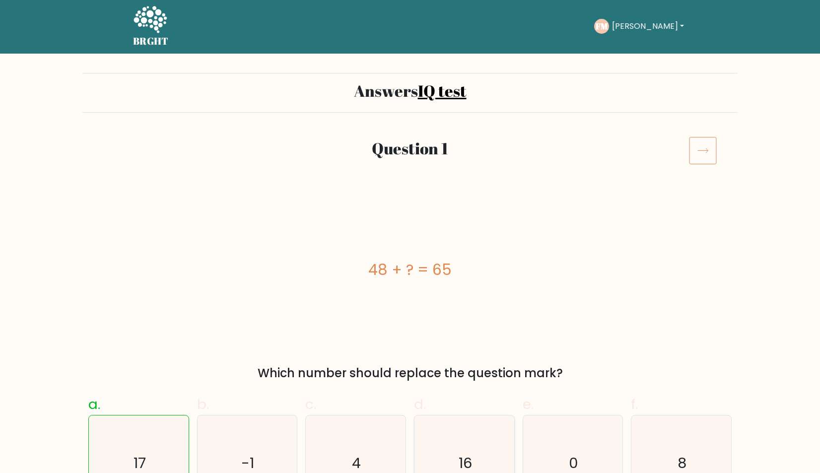
scroll to position [102, 0]
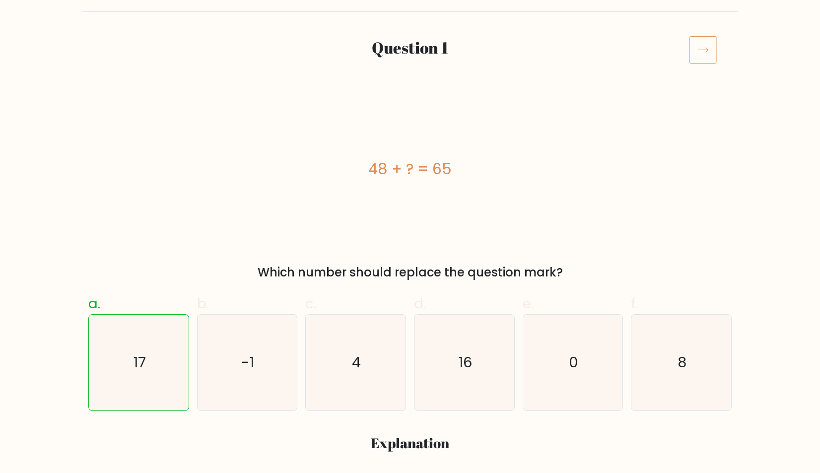
click at [702, 53] on icon at bounding box center [703, 50] width 28 height 28
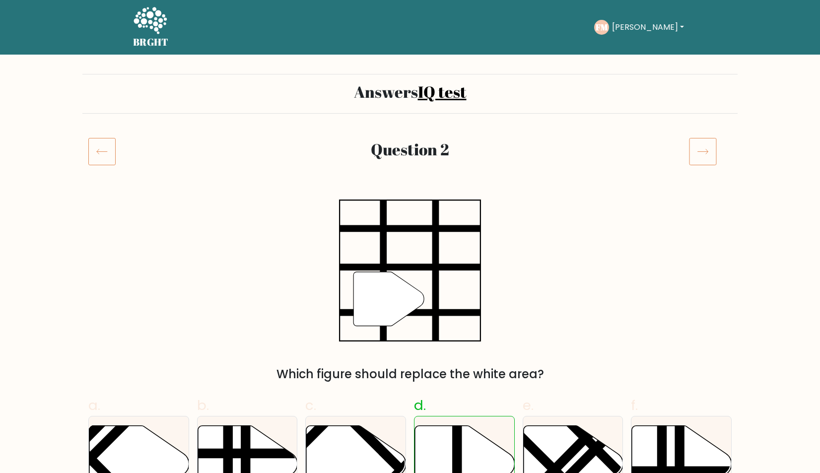
scroll to position [68, 0]
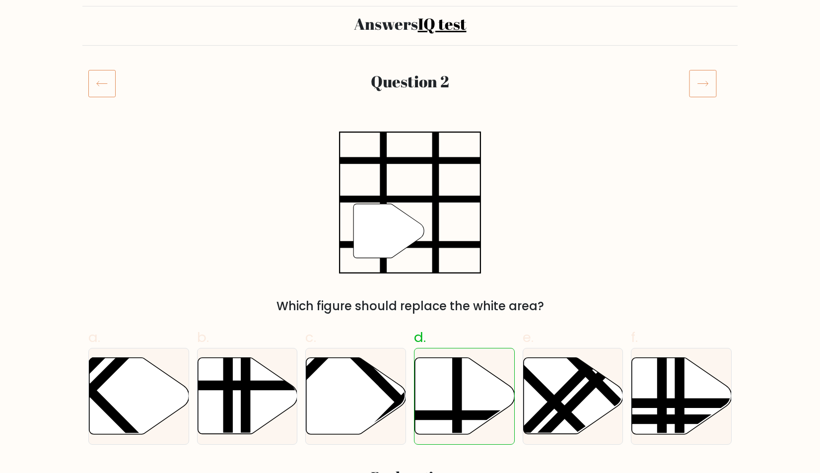
click at [700, 75] on icon at bounding box center [703, 84] width 28 height 28
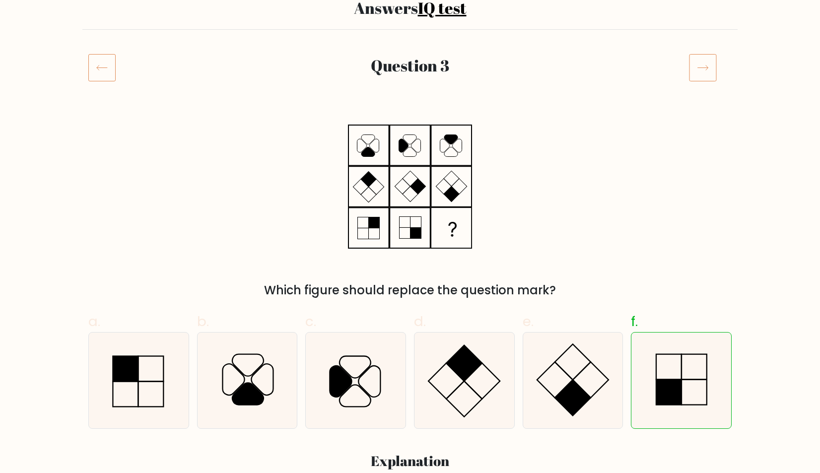
scroll to position [84, 0]
click at [705, 66] on icon at bounding box center [703, 68] width 28 height 28
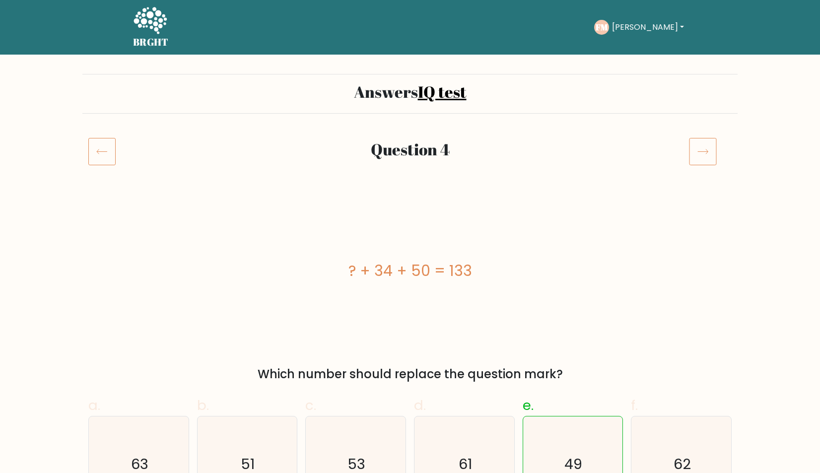
scroll to position [95, 0]
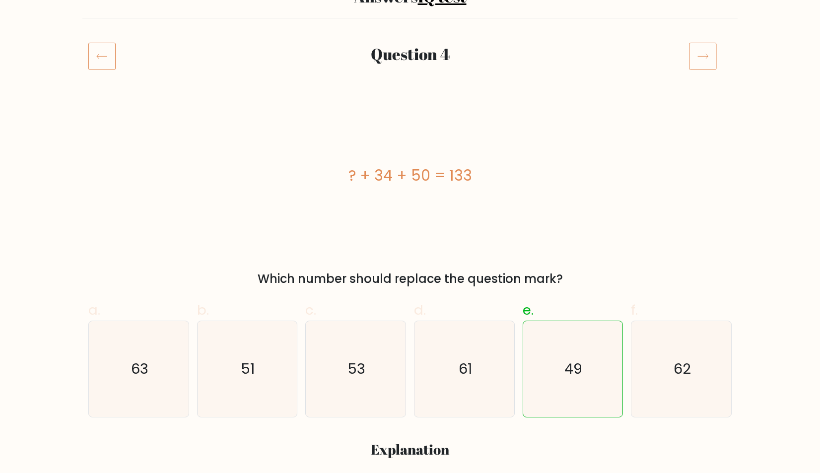
click at [711, 44] on icon at bounding box center [703, 56] width 28 height 28
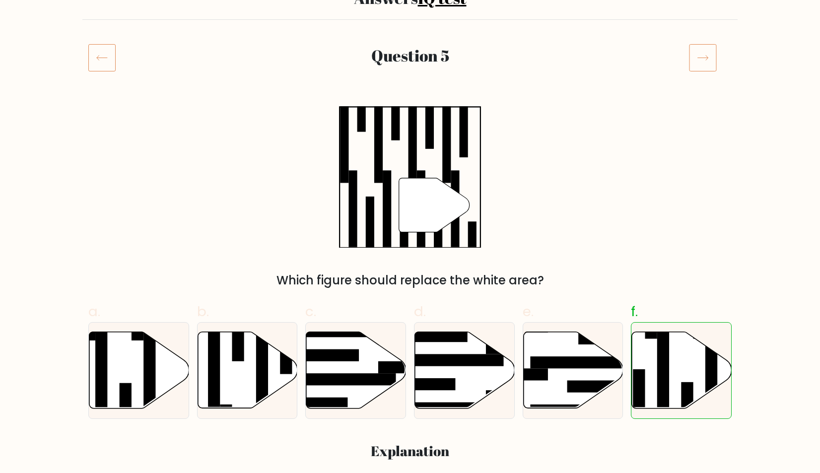
scroll to position [94, 0]
click at [703, 72] on div "Question 5" at bounding box center [409, 70] width 655 height 52
click at [703, 57] on icon at bounding box center [703, 58] width 28 height 28
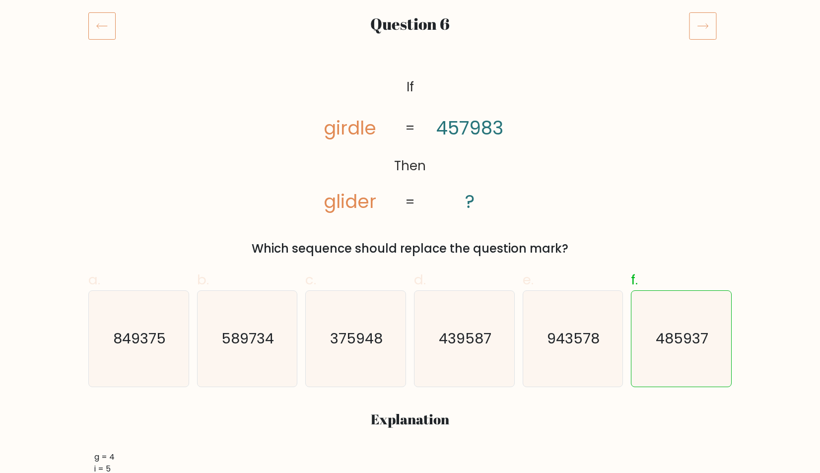
scroll to position [126, 0]
click at [695, 37] on icon at bounding box center [703, 26] width 28 height 28
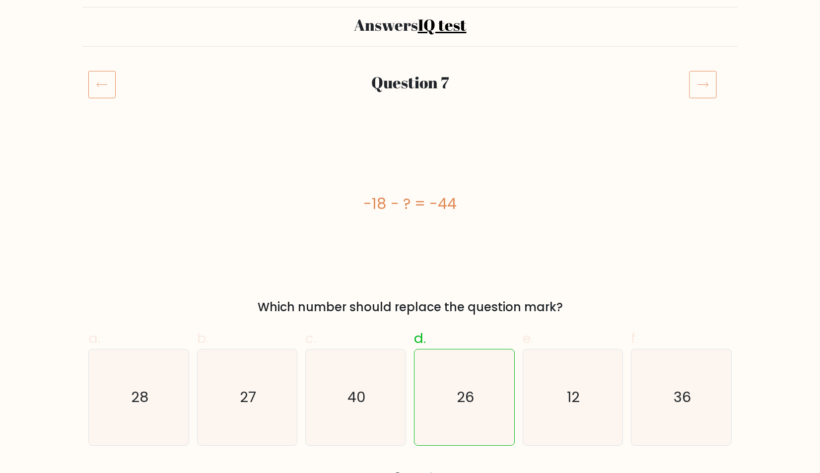
scroll to position [67, 0]
click at [697, 85] on icon at bounding box center [703, 85] width 28 height 28
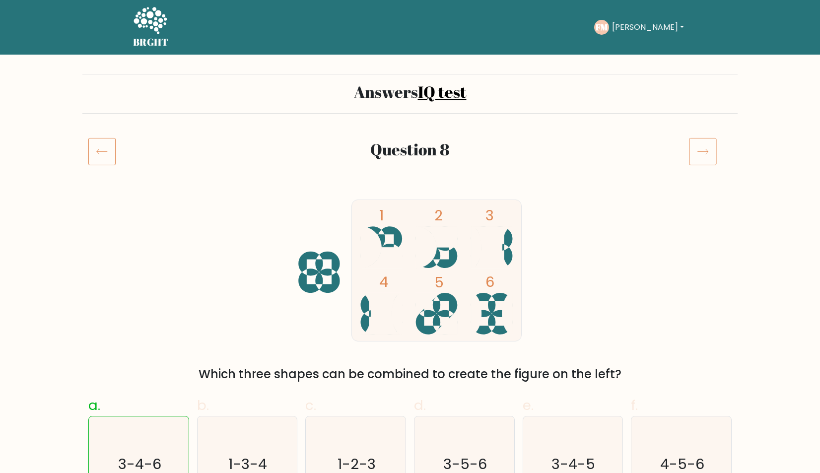
scroll to position [84, 0]
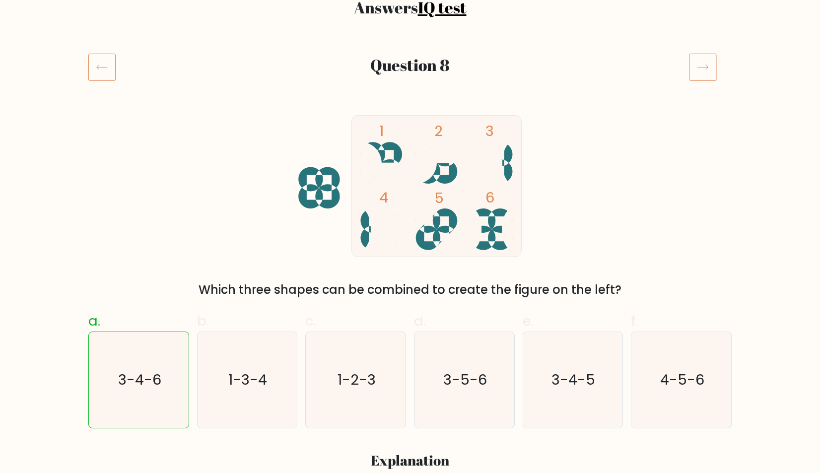
click at [717, 66] on div at bounding box center [710, 67] width 55 height 28
click at [703, 66] on icon at bounding box center [703, 67] width 28 height 28
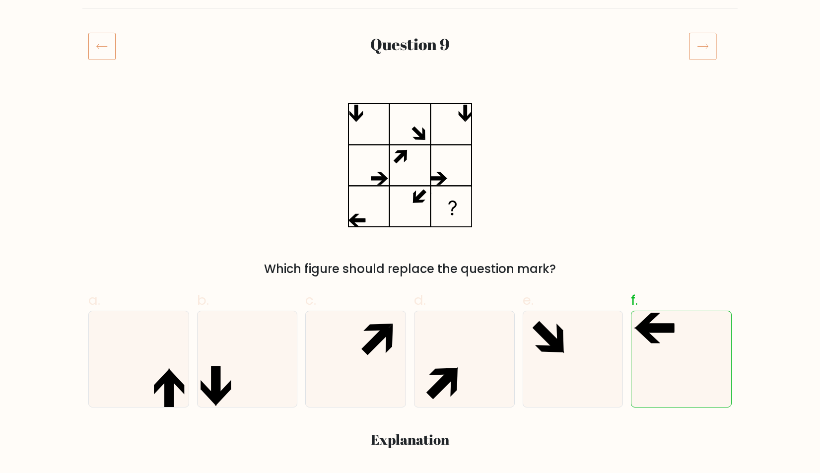
scroll to position [105, 0]
click at [702, 56] on icon at bounding box center [703, 46] width 28 height 28
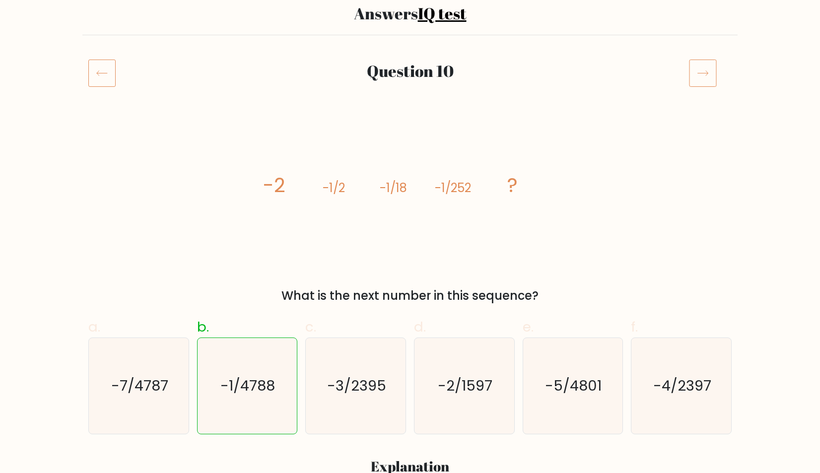
scroll to position [78, 0]
click at [700, 63] on icon at bounding box center [703, 73] width 28 height 28
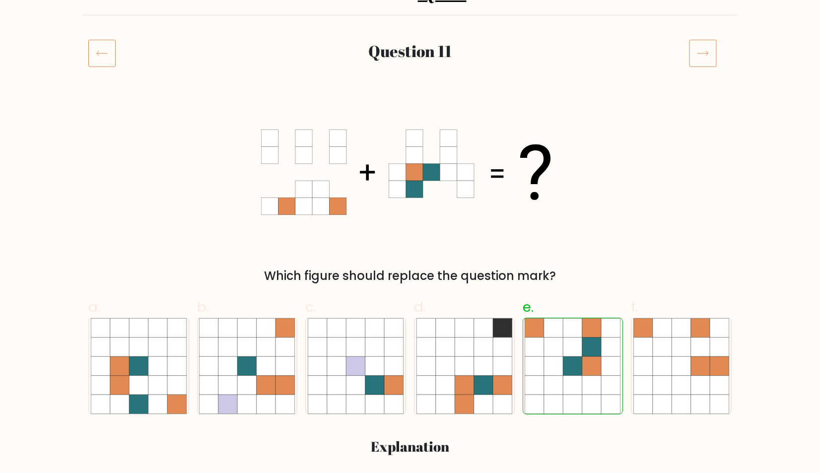
scroll to position [98, 0]
click at [704, 53] on icon at bounding box center [703, 53] width 28 height 28
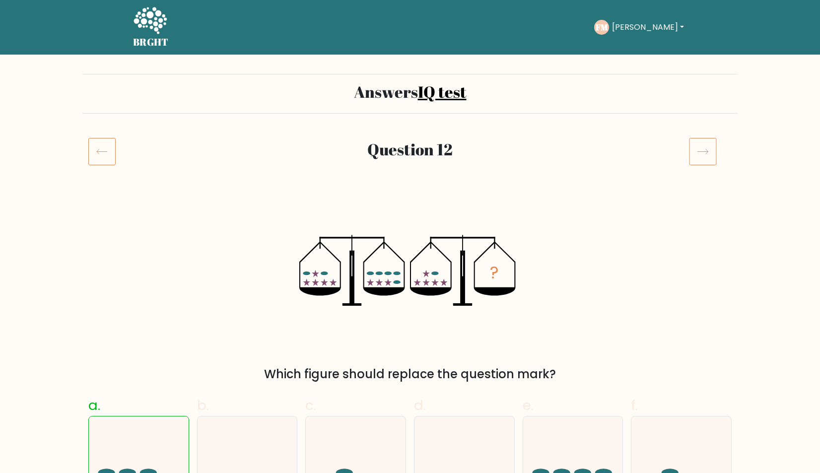
scroll to position [90, 0]
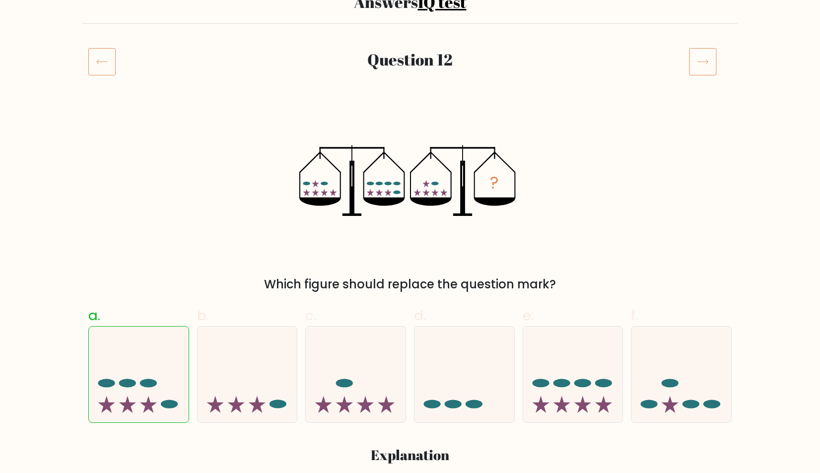
click at [699, 66] on icon at bounding box center [703, 62] width 28 height 28
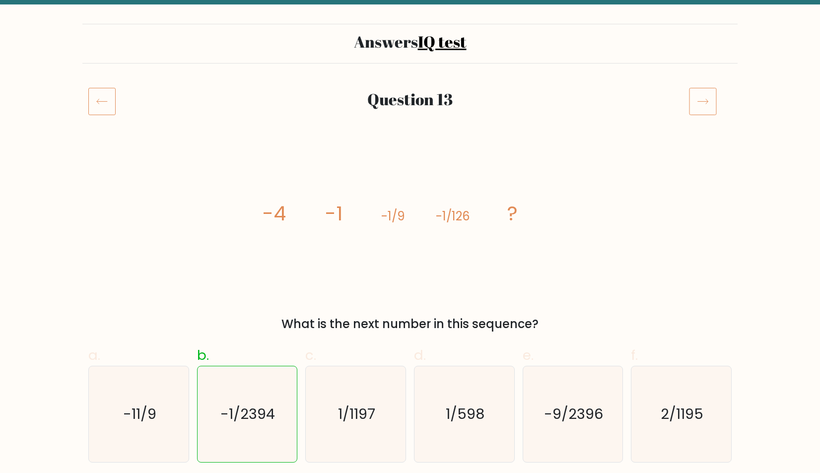
scroll to position [50, 0]
click at [709, 101] on icon at bounding box center [703, 101] width 28 height 28
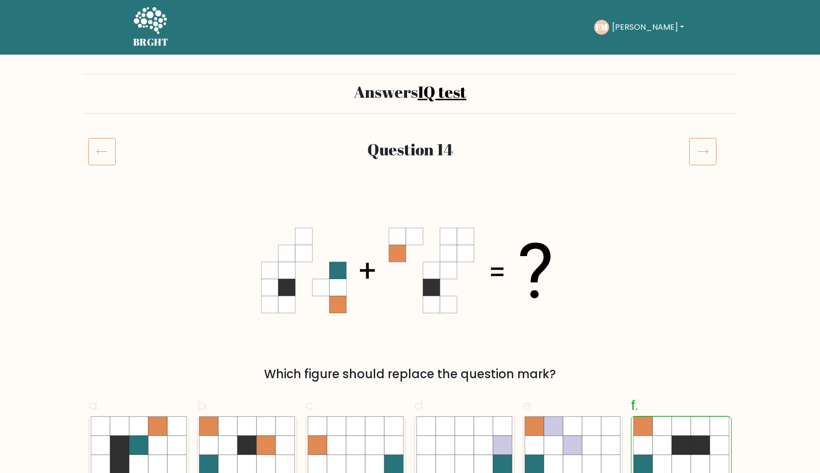
scroll to position [89, 0]
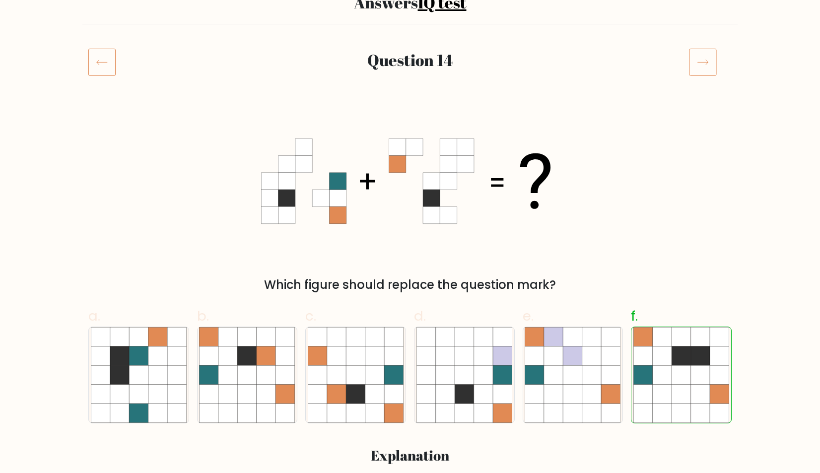
click at [695, 64] on icon at bounding box center [703, 62] width 28 height 28
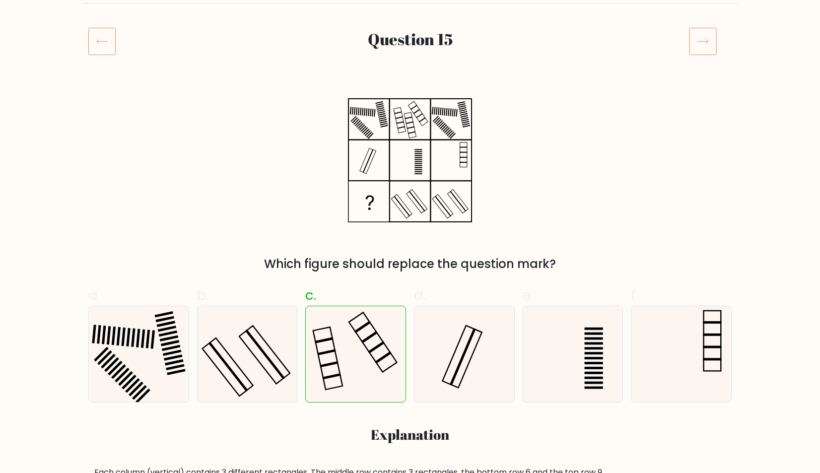
scroll to position [110, 0]
click at [703, 42] on icon at bounding box center [703, 41] width 28 height 28
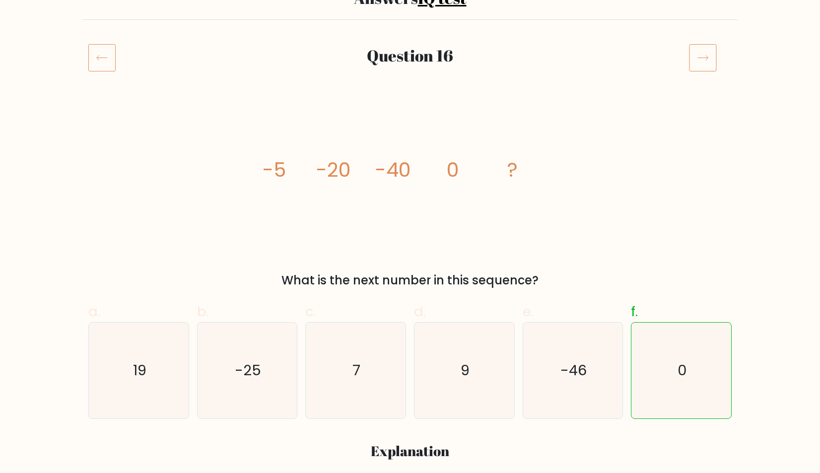
scroll to position [94, 0]
click at [707, 60] on icon at bounding box center [703, 58] width 28 height 28
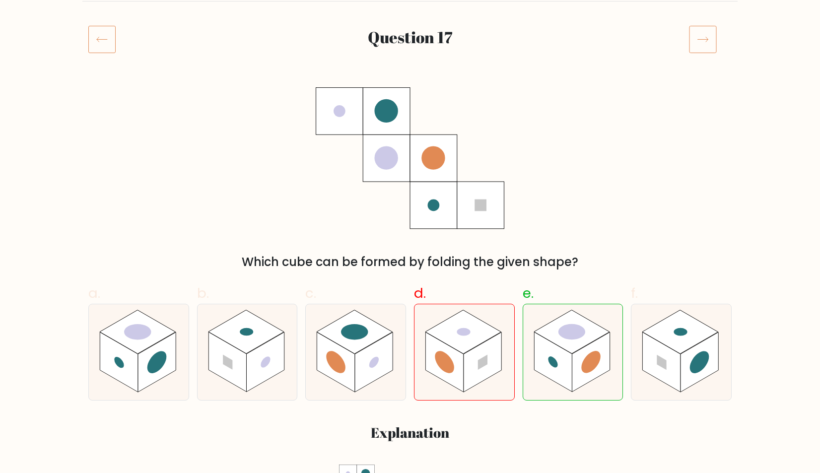
scroll to position [114, 0]
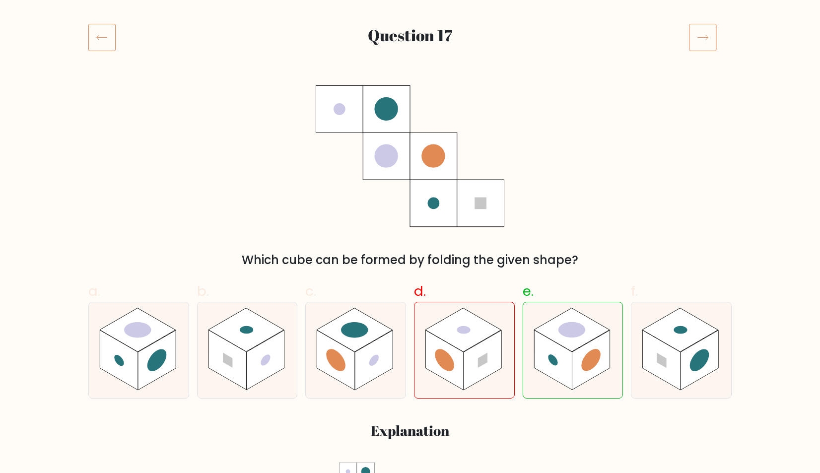
click at [699, 47] on icon at bounding box center [703, 37] width 28 height 28
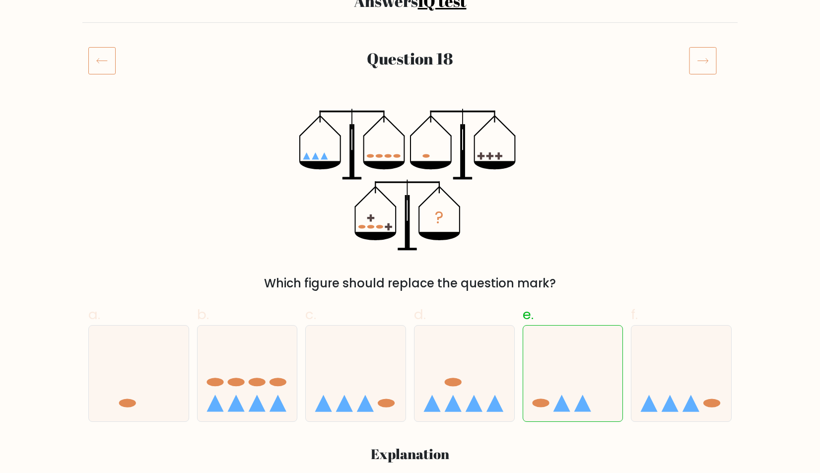
scroll to position [92, 0]
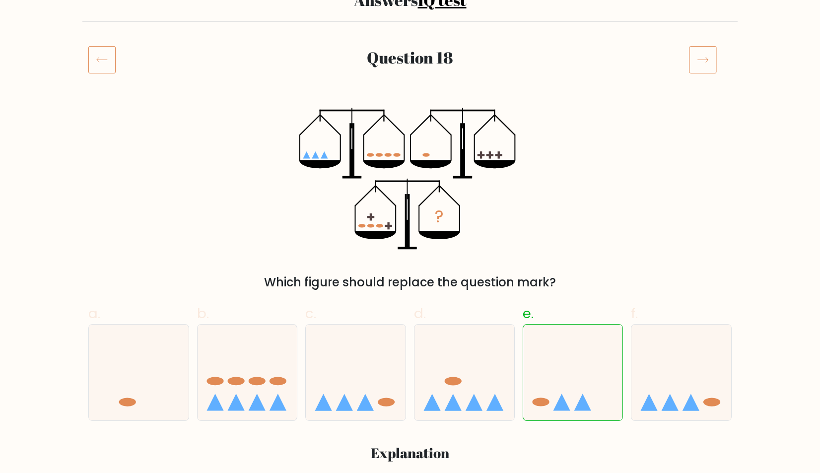
click at [111, 69] on icon at bounding box center [101, 60] width 27 height 28
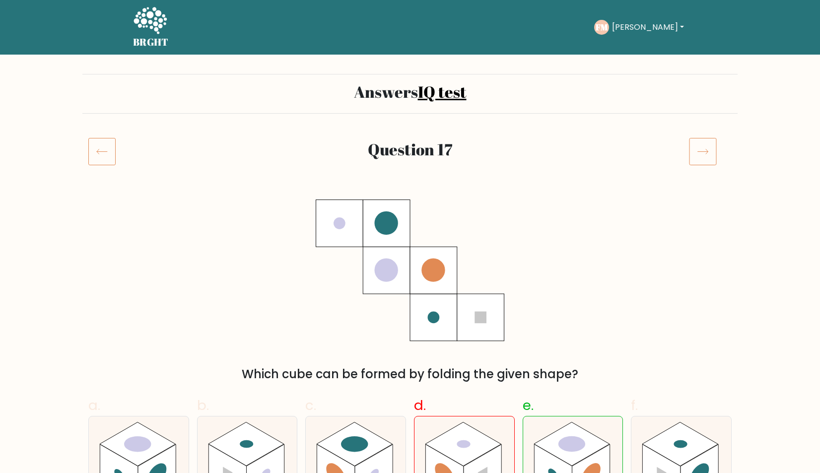
scroll to position [46, 0]
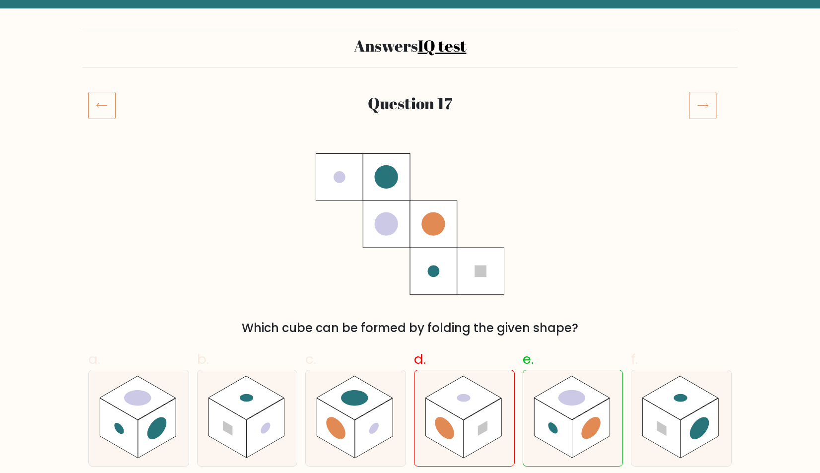
click at [708, 99] on icon at bounding box center [703, 105] width 28 height 28
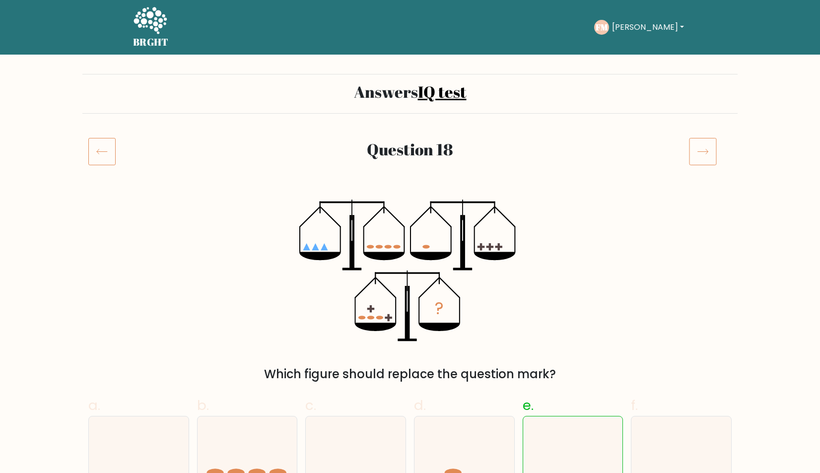
click at [690, 175] on div "Question 18" at bounding box center [409, 164] width 655 height 52
click at [707, 161] on icon at bounding box center [703, 152] width 28 height 28
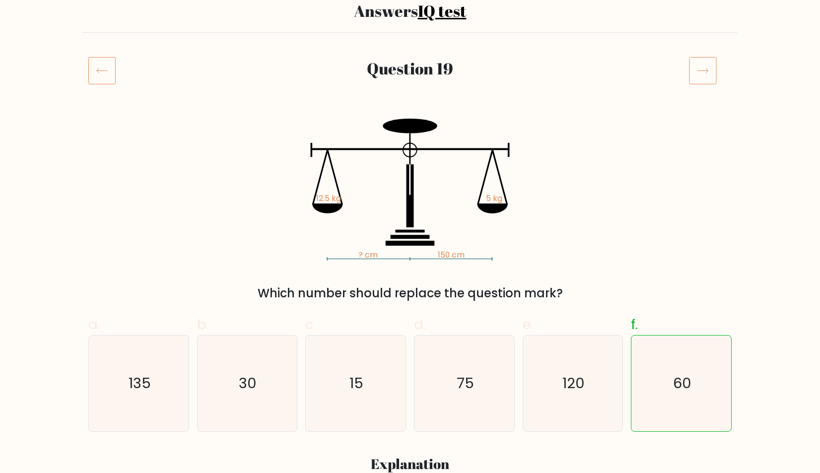
scroll to position [81, 0]
click at [704, 75] on icon at bounding box center [703, 71] width 28 height 28
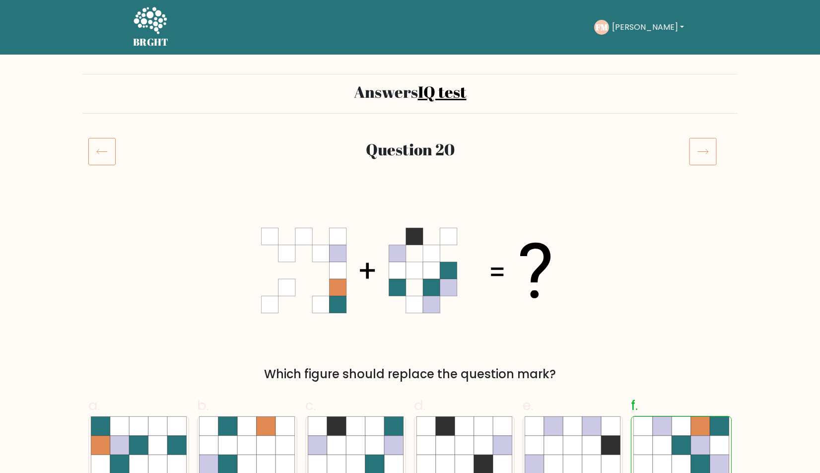
scroll to position [79, 0]
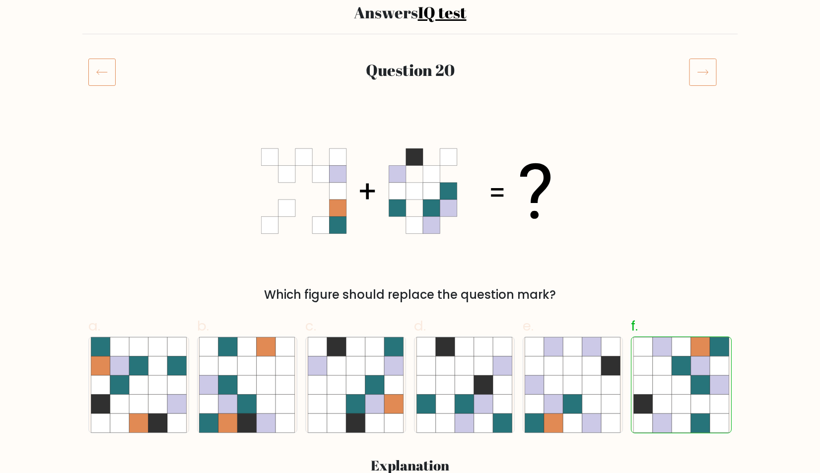
click at [699, 63] on icon at bounding box center [703, 72] width 28 height 28
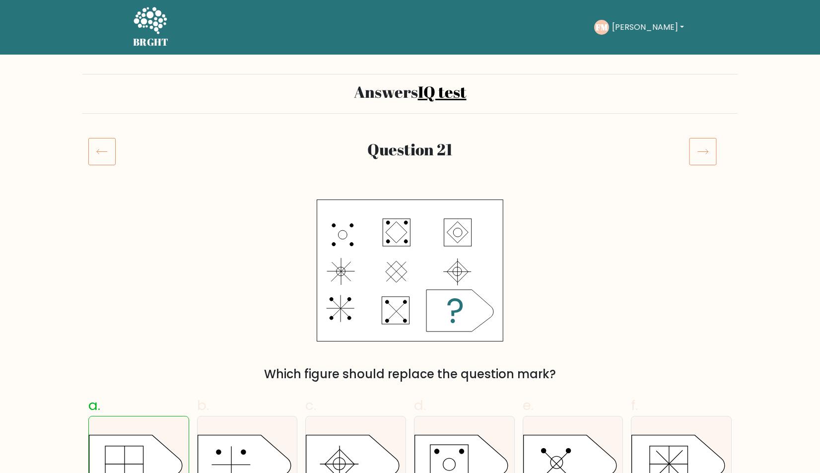
scroll to position [82, 0]
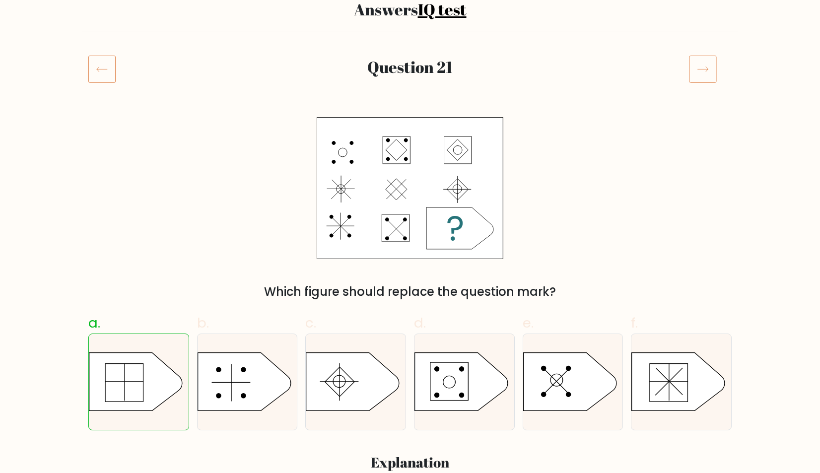
click at [714, 57] on icon at bounding box center [703, 69] width 28 height 28
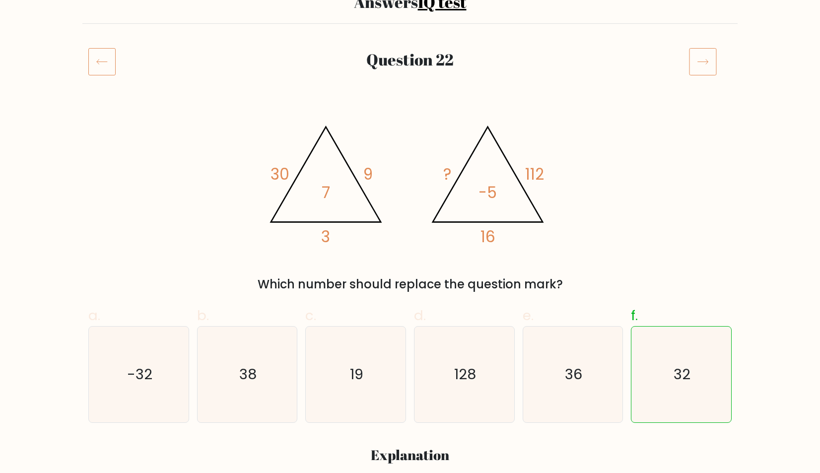
scroll to position [93, 0]
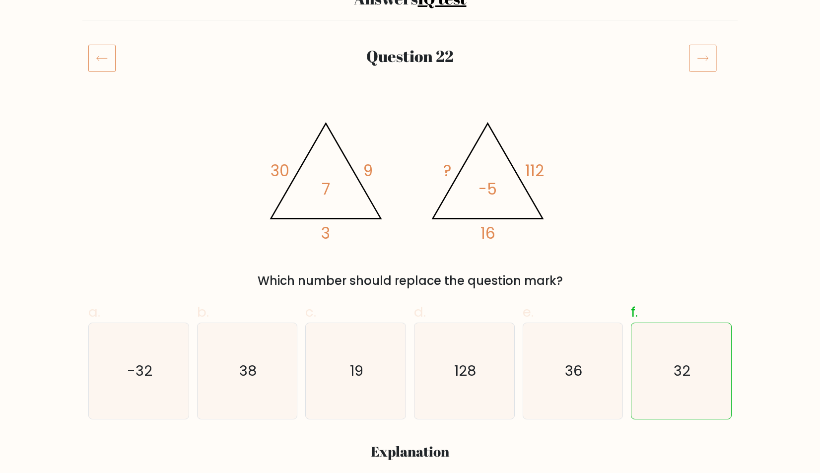
click at [706, 60] on icon at bounding box center [703, 58] width 28 height 28
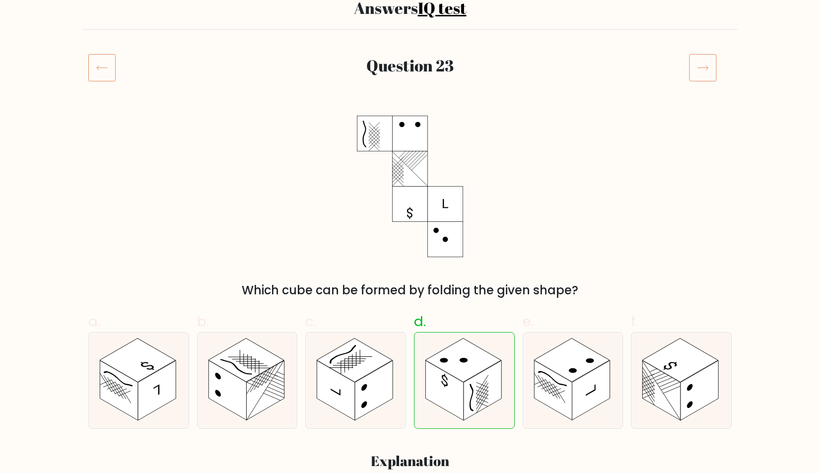
scroll to position [84, 0]
click at [697, 62] on icon at bounding box center [703, 68] width 28 height 28
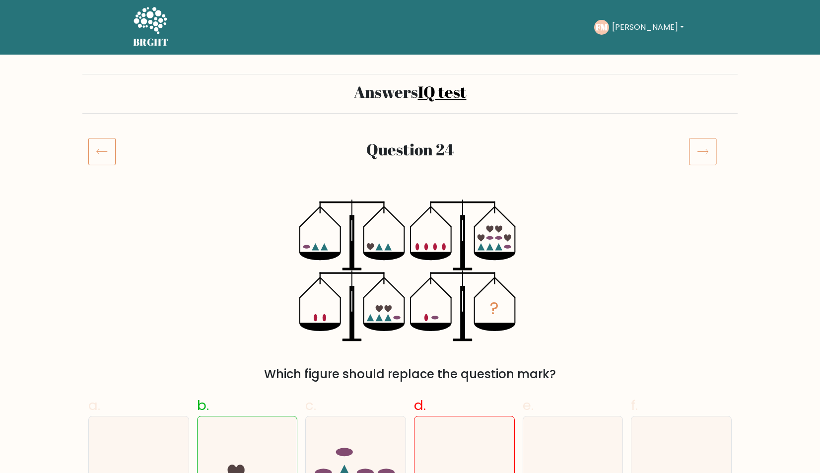
scroll to position [84, 0]
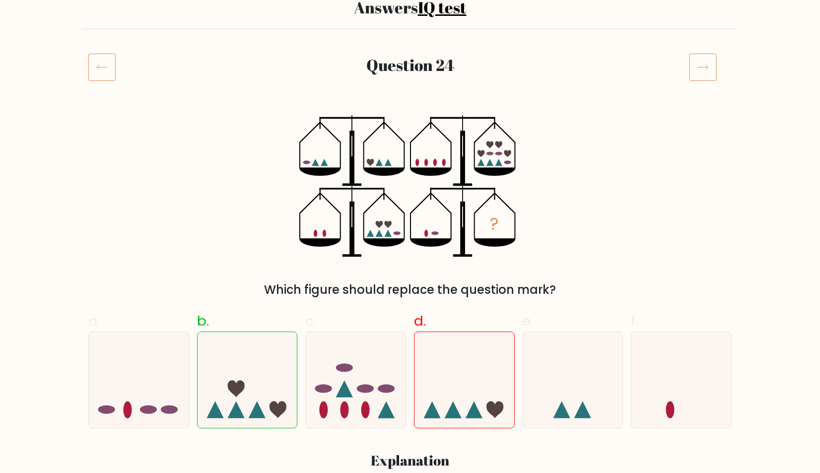
click at [700, 55] on icon at bounding box center [703, 67] width 28 height 28
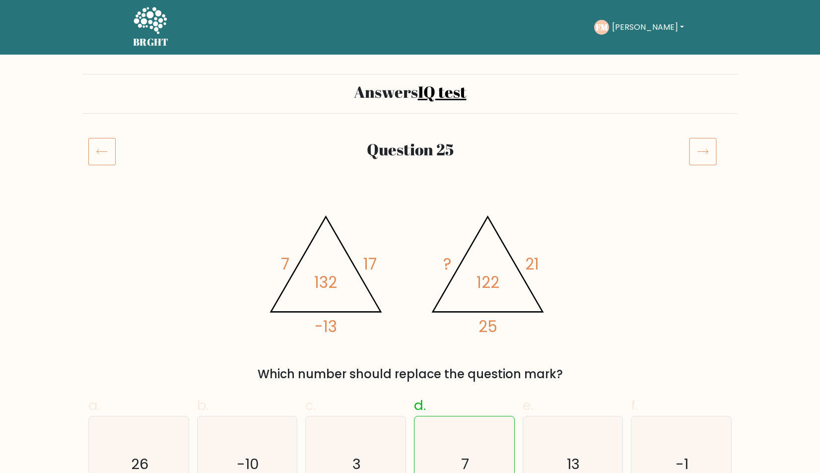
scroll to position [71, 0]
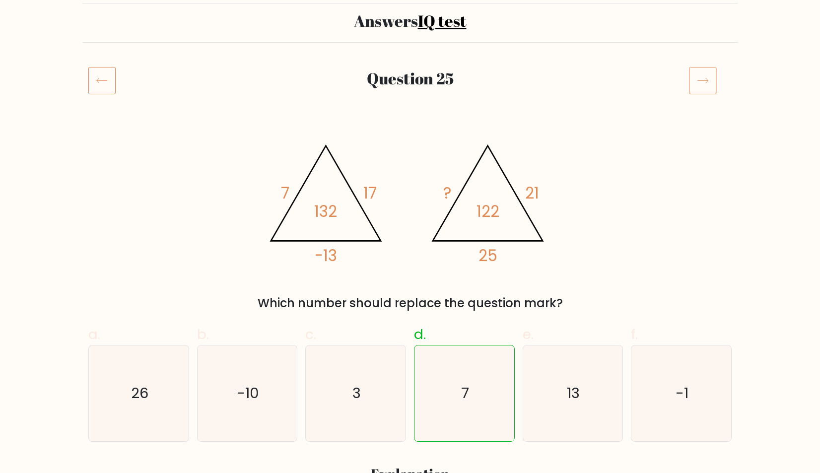
click at [699, 90] on icon at bounding box center [703, 81] width 28 height 28
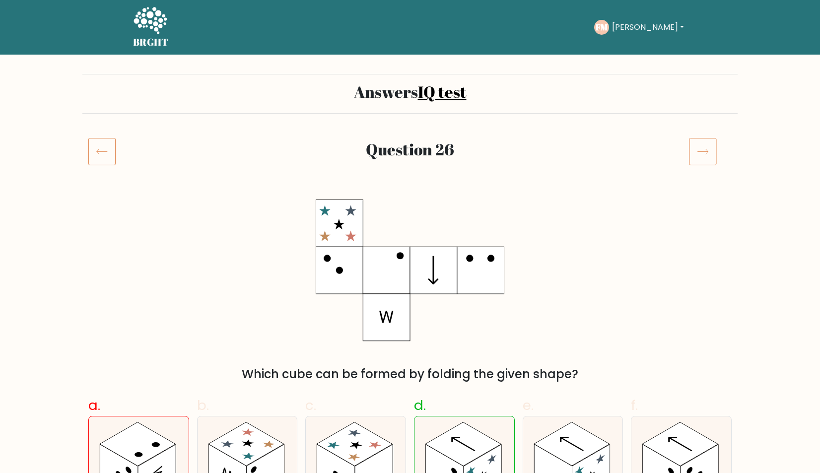
scroll to position [110, 0]
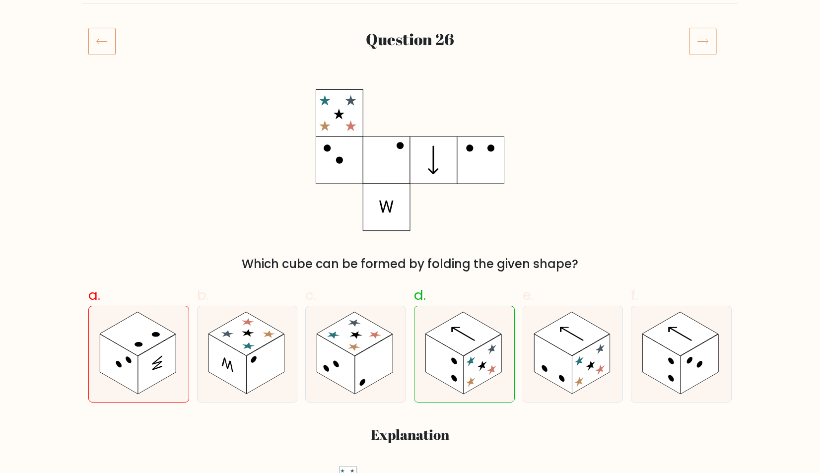
click at [702, 49] on icon at bounding box center [703, 41] width 28 height 28
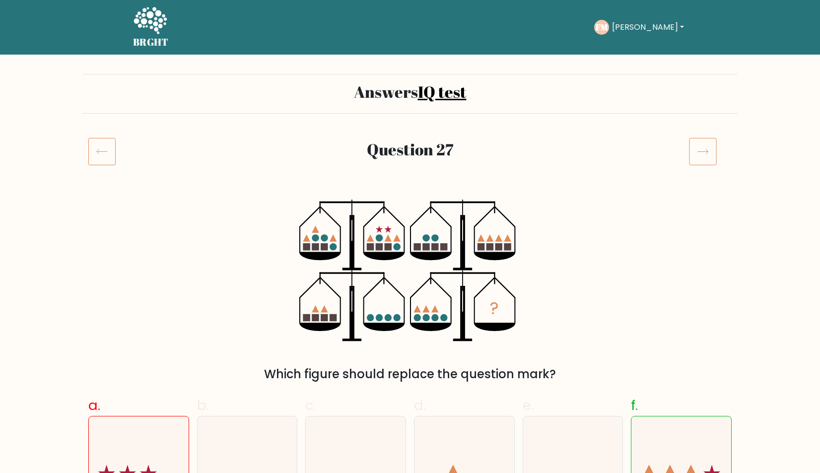
scroll to position [99, 0]
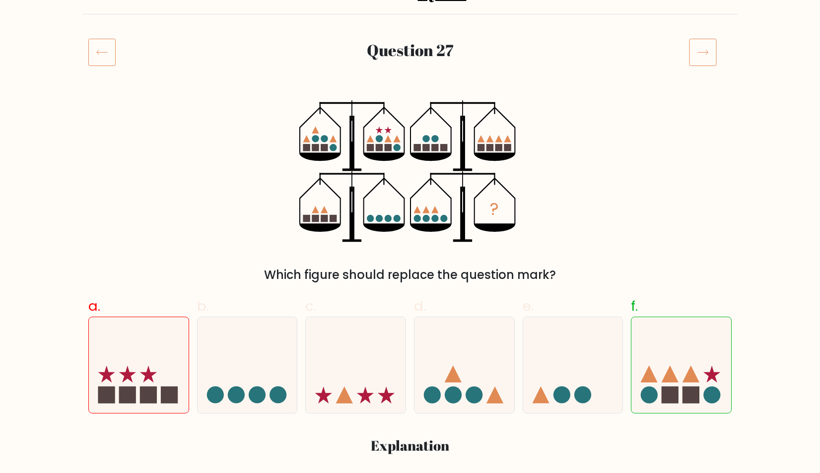
click at [698, 49] on icon at bounding box center [703, 52] width 28 height 28
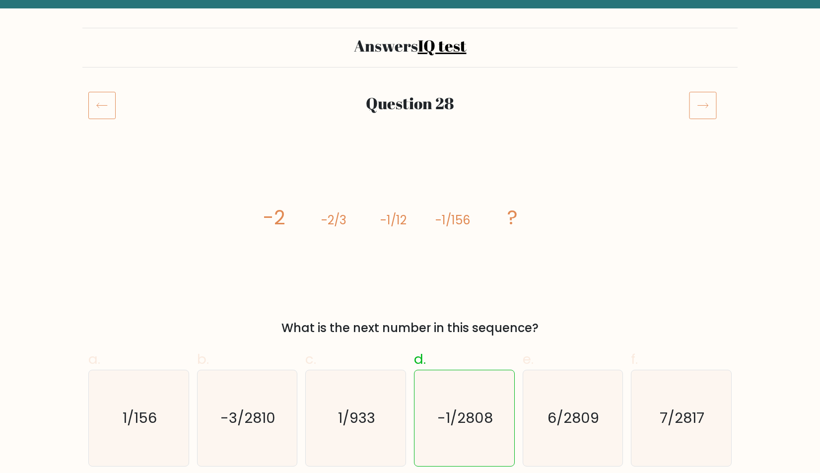
scroll to position [60, 0]
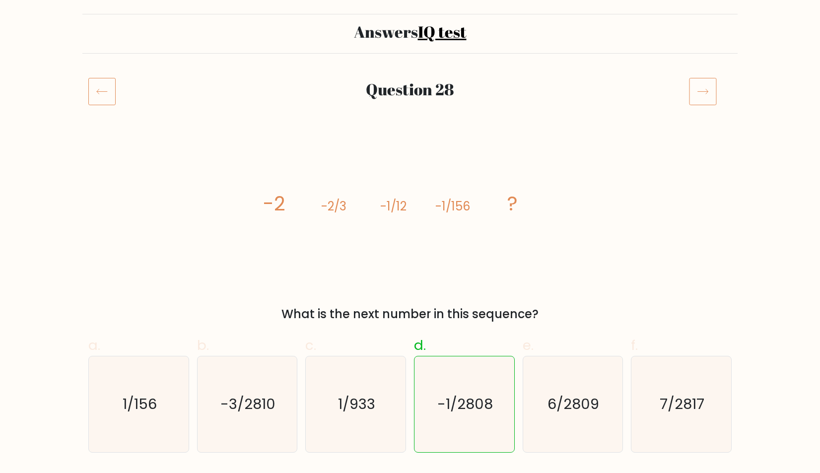
click at [701, 86] on icon at bounding box center [703, 91] width 28 height 28
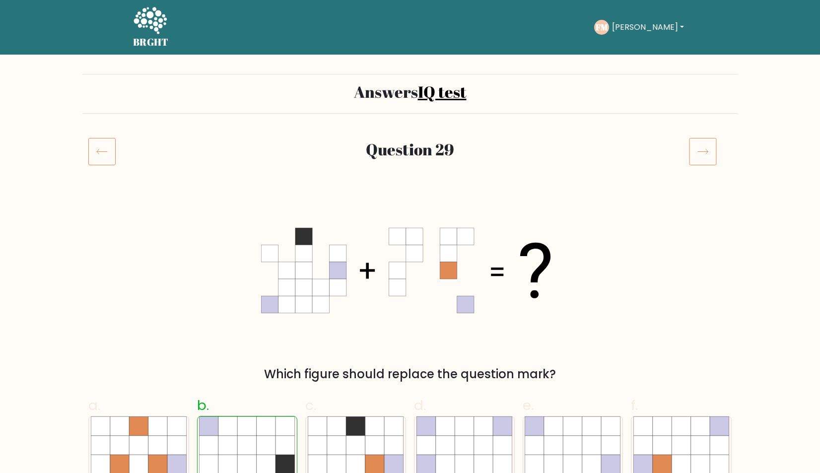
click at [705, 144] on icon at bounding box center [703, 152] width 28 height 28
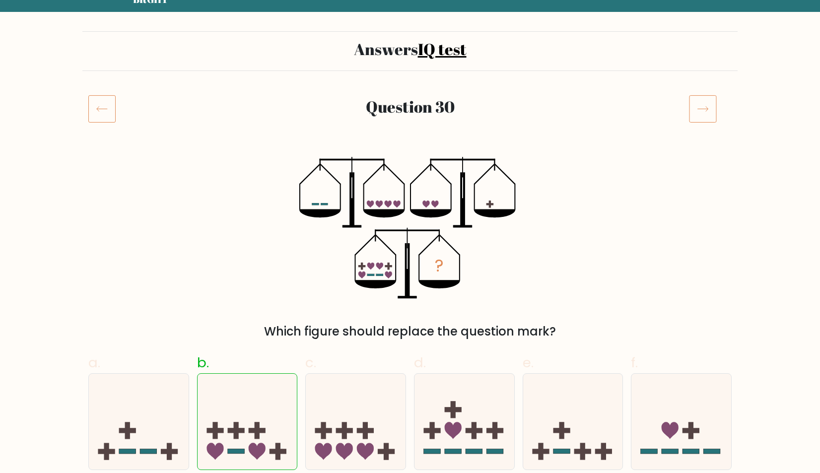
scroll to position [43, 0]
click at [709, 105] on icon at bounding box center [703, 109] width 28 height 28
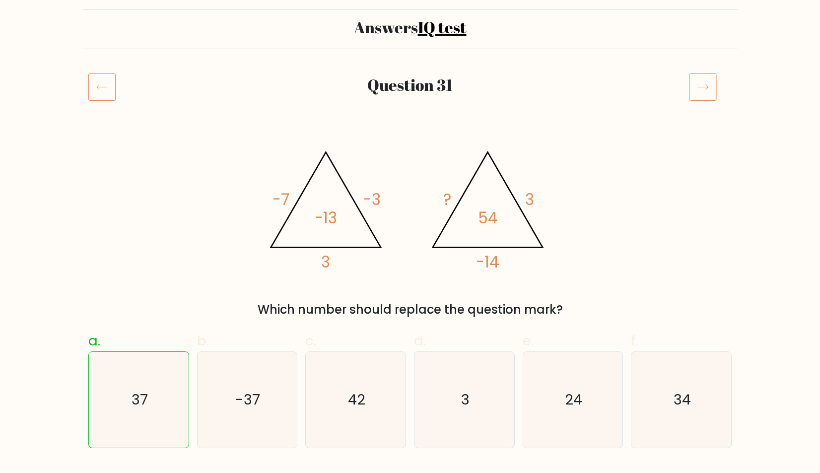
scroll to position [65, 0]
click at [694, 90] on icon at bounding box center [703, 87] width 28 height 28
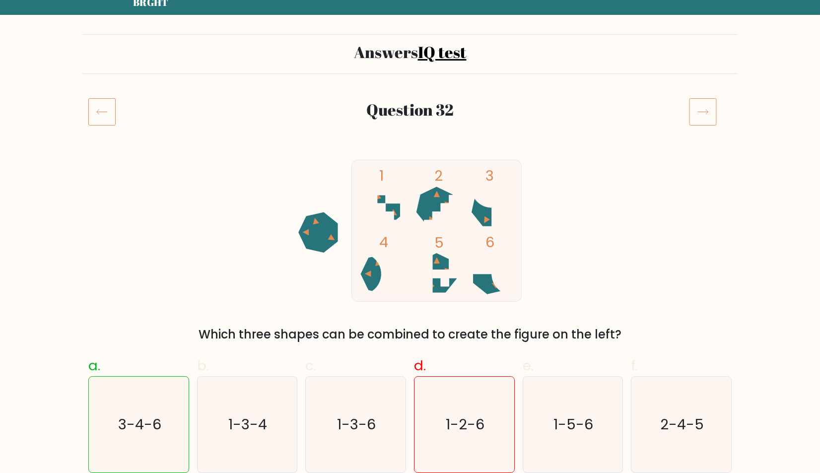
scroll to position [98, 0]
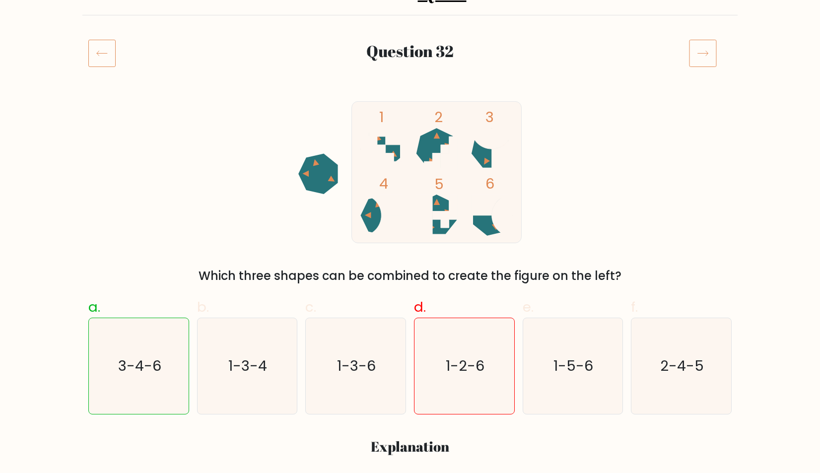
click at [697, 64] on icon at bounding box center [703, 53] width 28 height 28
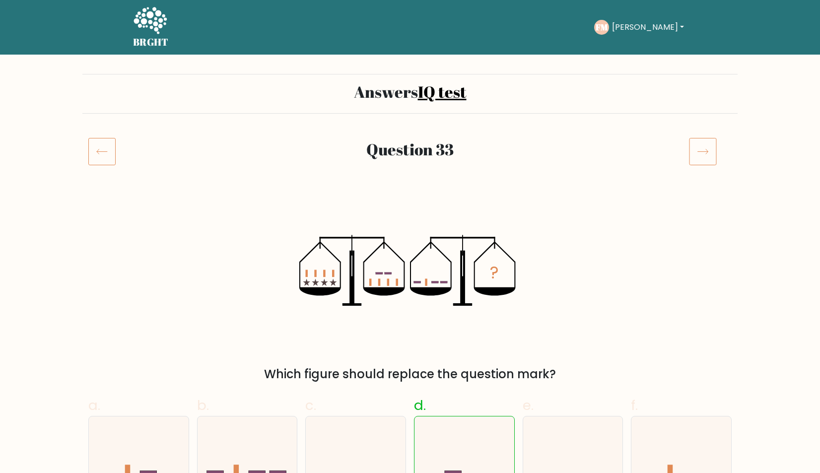
scroll to position [93, 0]
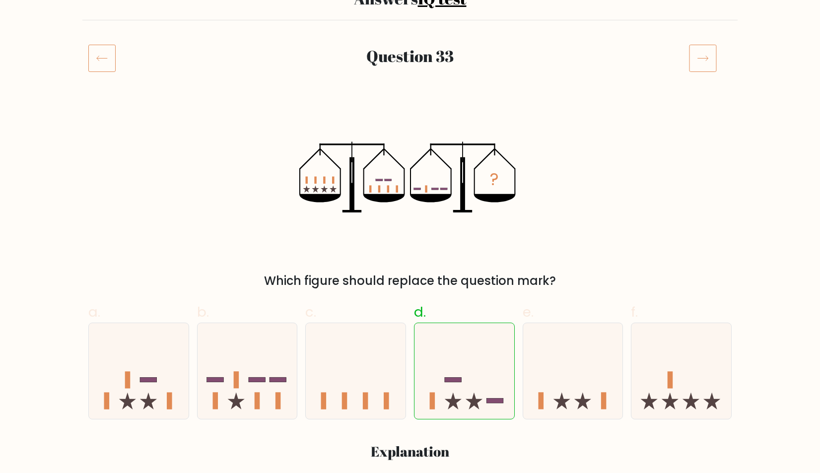
click at [711, 49] on icon at bounding box center [703, 58] width 28 height 28
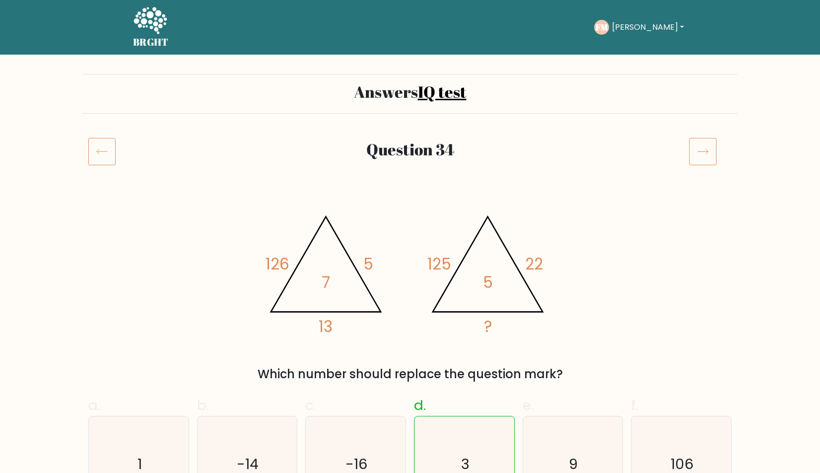
scroll to position [79, 0]
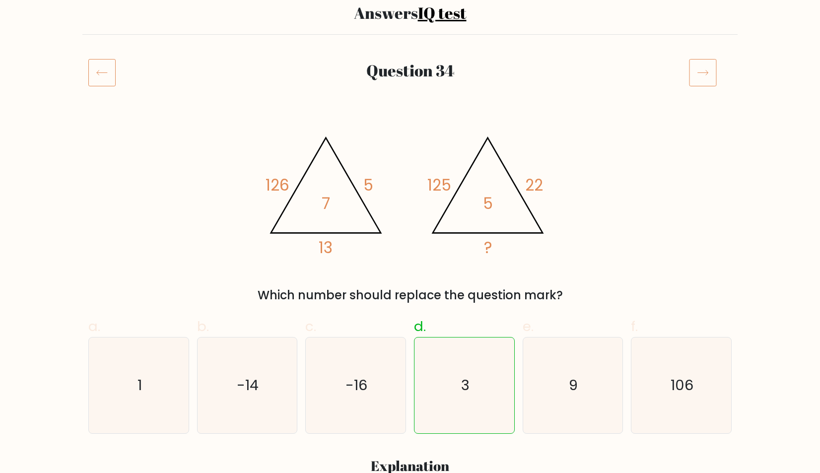
click at [705, 60] on icon at bounding box center [703, 73] width 28 height 28
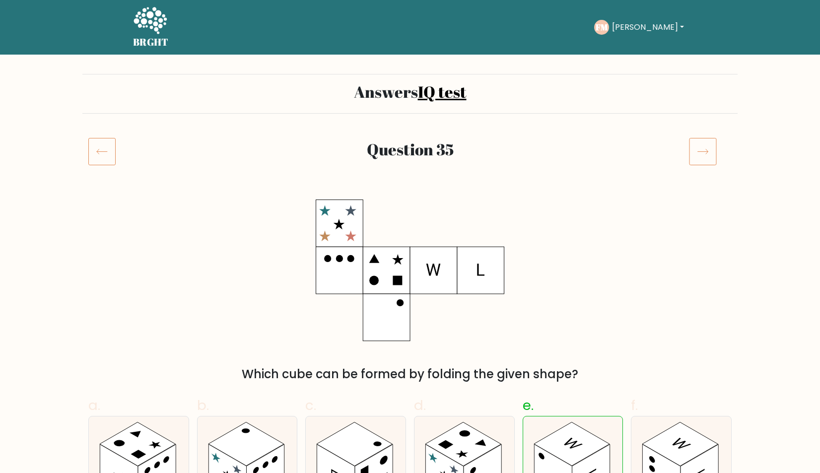
scroll to position [118, 0]
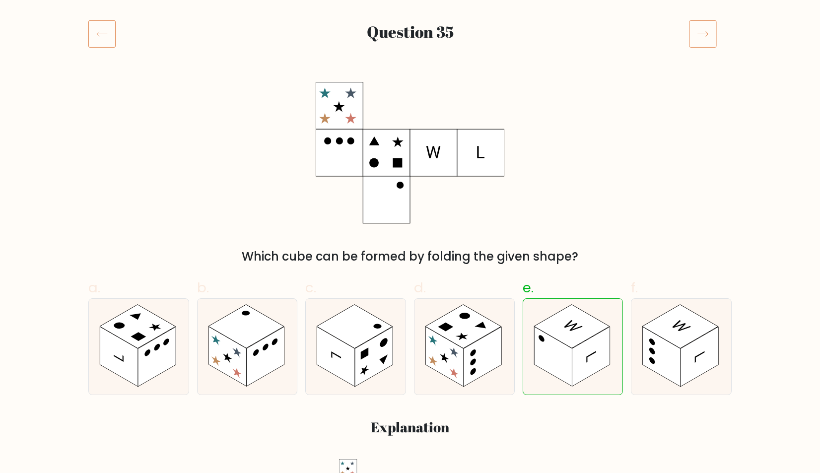
click at [644, 160] on div "Which cube can be formed by folding the given shape?" at bounding box center [409, 174] width 655 height 184
click at [703, 32] on icon at bounding box center [703, 34] width 28 height 28
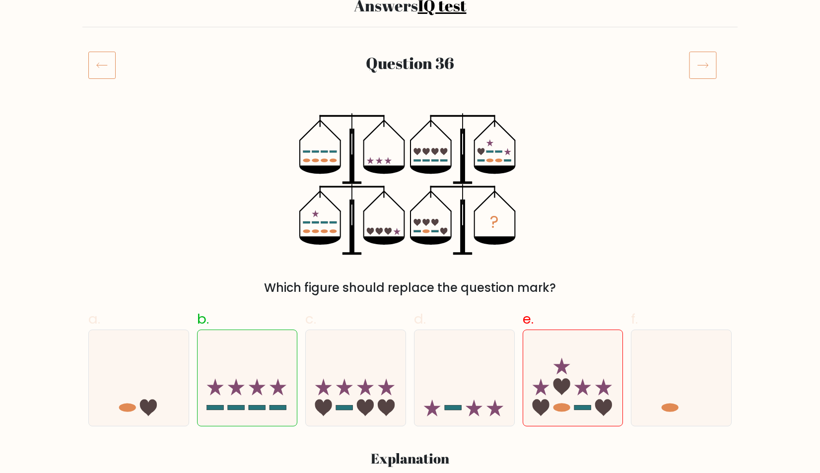
scroll to position [86, 0]
click at [356, 379] on icon at bounding box center [356, 378] width 100 height 82
click at [410, 157] on input "c." at bounding box center [410, 153] width 0 height 6
radio input "true"
click at [427, 370] on icon at bounding box center [465, 378] width 100 height 82
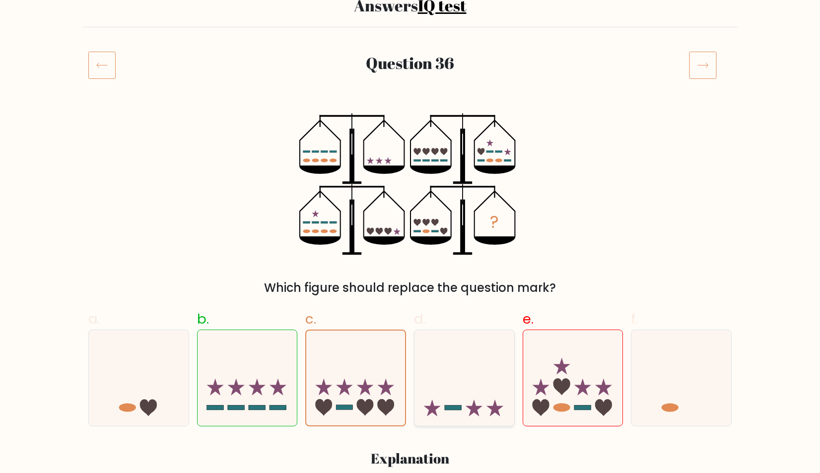
click at [411, 157] on input "d." at bounding box center [410, 153] width 0 height 6
radio input "true"
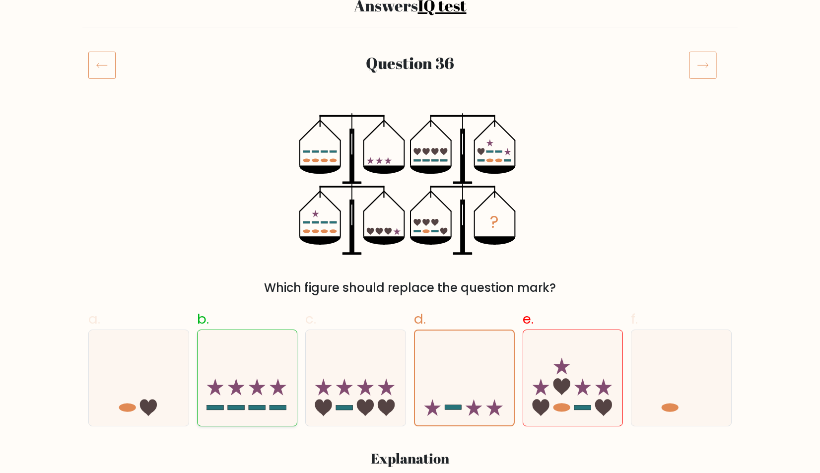
click at [250, 350] on icon at bounding box center [248, 378] width 100 height 82
click at [410, 157] on input "b." at bounding box center [410, 153] width 0 height 6
radio input "true"
click at [699, 64] on icon at bounding box center [703, 65] width 28 height 28
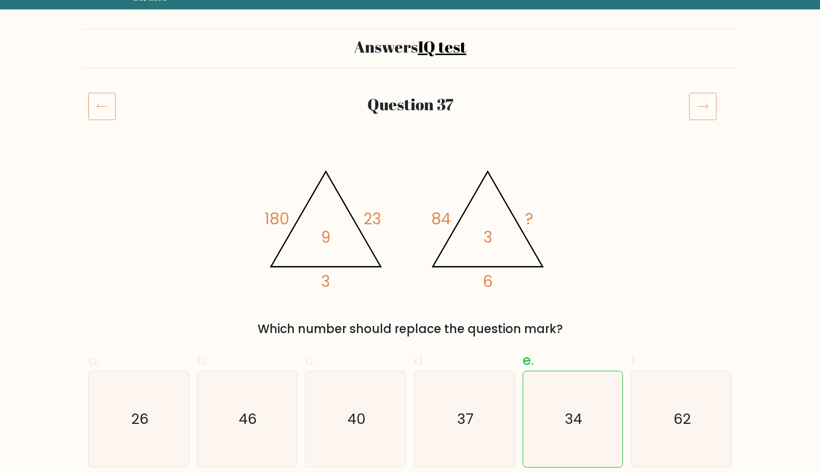
scroll to position [84, 0]
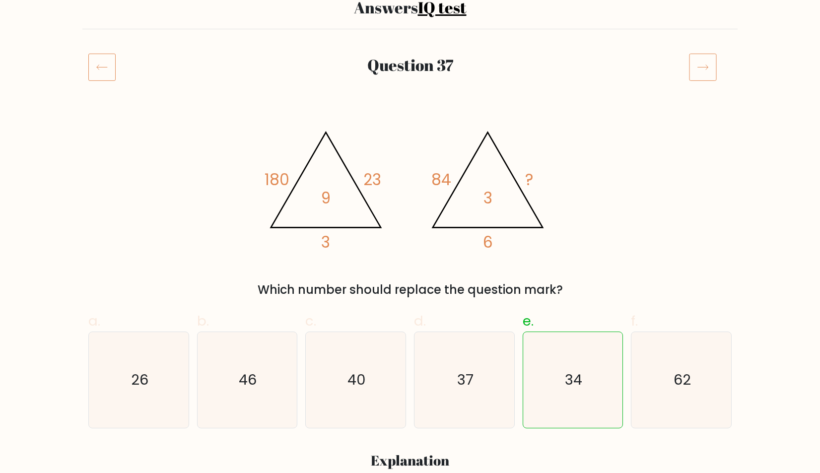
click at [698, 58] on icon at bounding box center [703, 67] width 28 height 28
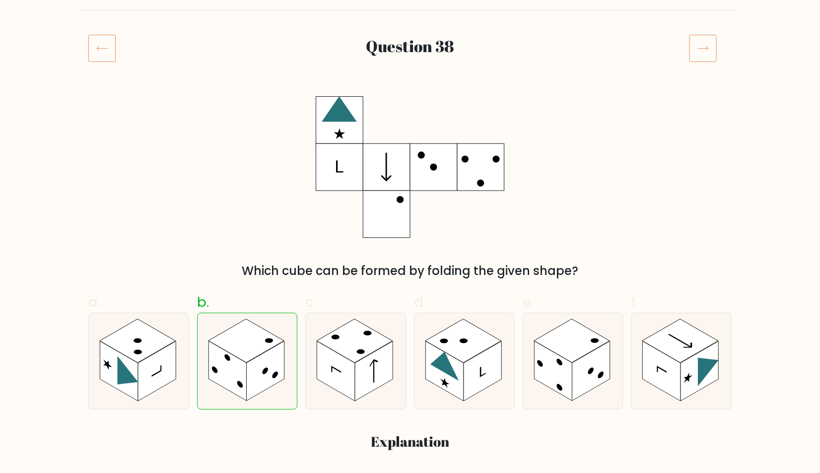
scroll to position [103, 0]
click at [697, 46] on icon at bounding box center [703, 48] width 28 height 28
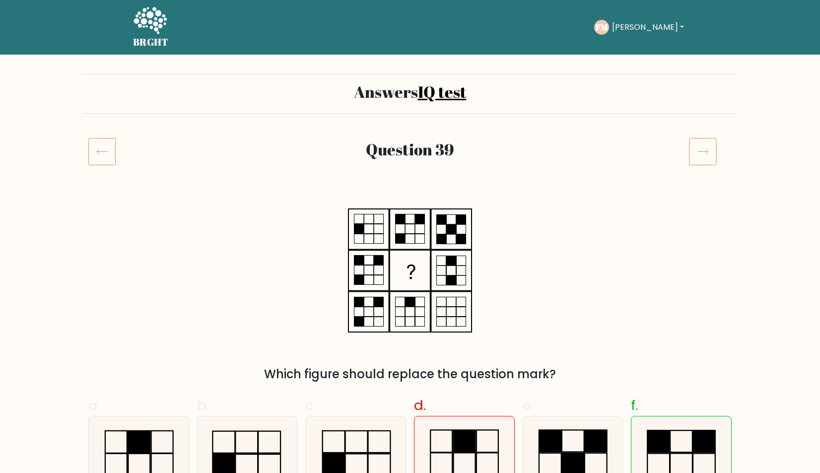
click at [699, 153] on icon at bounding box center [703, 152] width 28 height 28
